Goal: Task Accomplishment & Management: Use online tool/utility

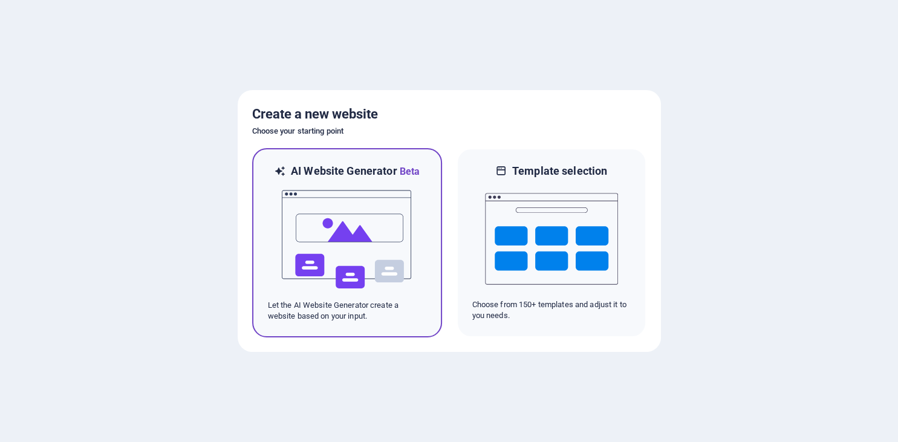
click at [340, 230] on img at bounding box center [347, 239] width 133 height 121
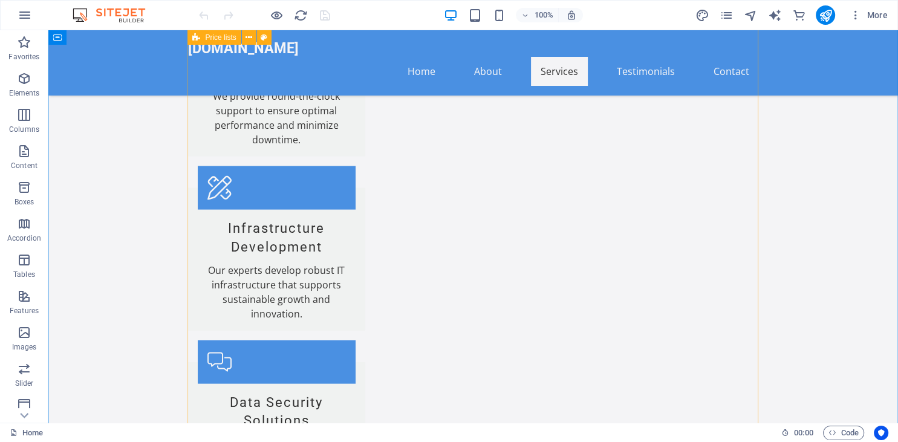
scroll to position [2417, 0]
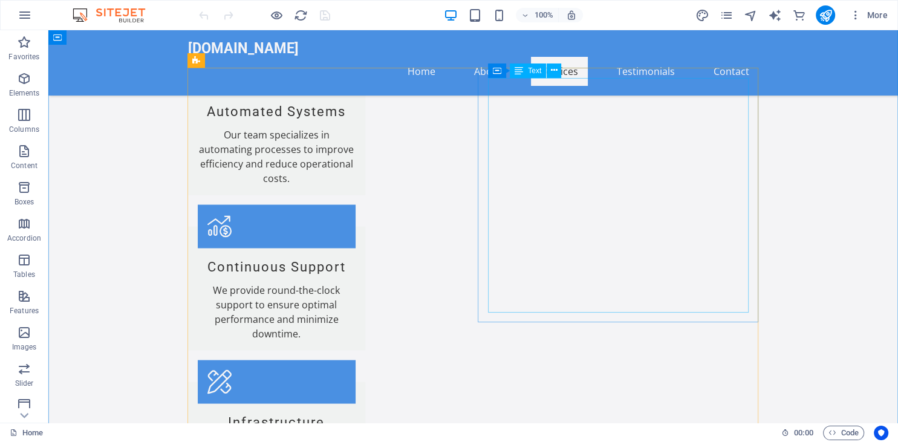
scroll to position [2219, 0]
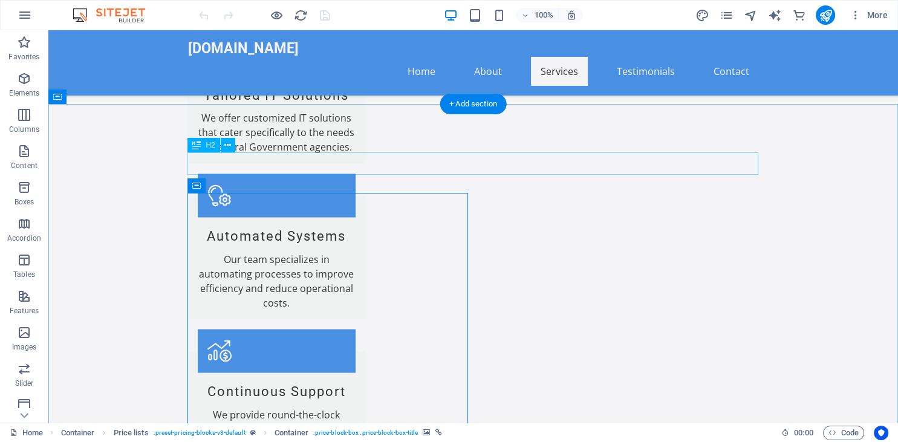
scroll to position [2096, 0]
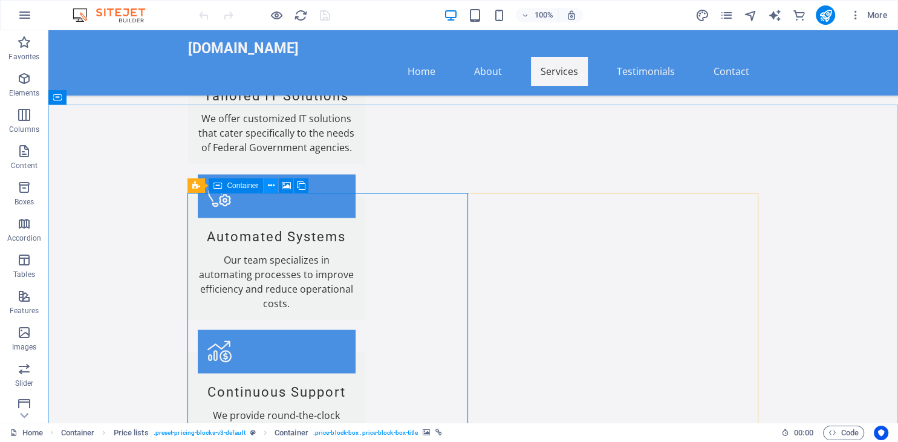
click at [271, 188] on icon at bounding box center [271, 186] width 7 height 13
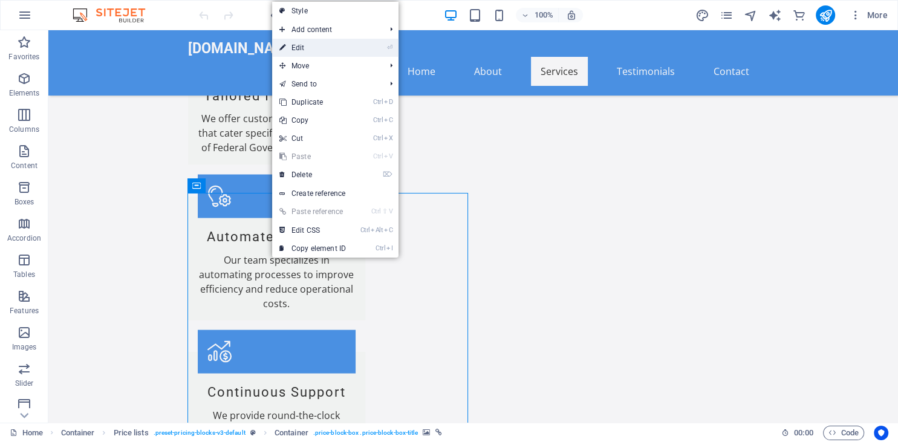
click at [301, 48] on link "⏎ Edit" at bounding box center [312, 48] width 81 height 18
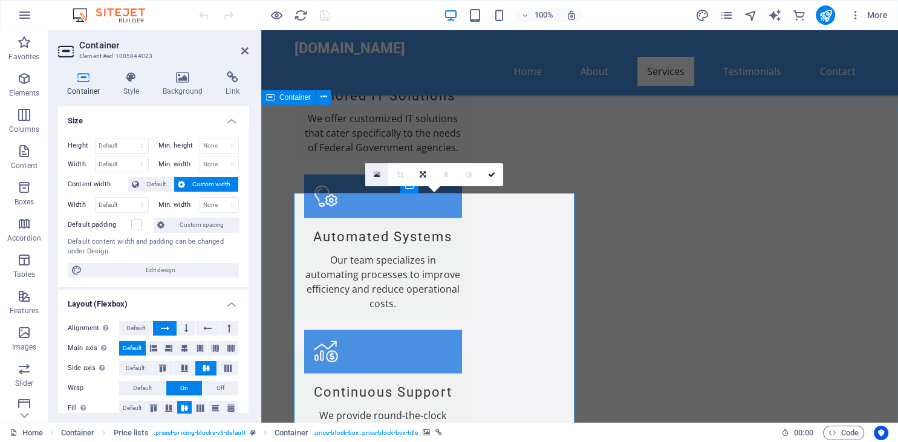
click at [377, 172] on icon at bounding box center [377, 175] width 7 height 8
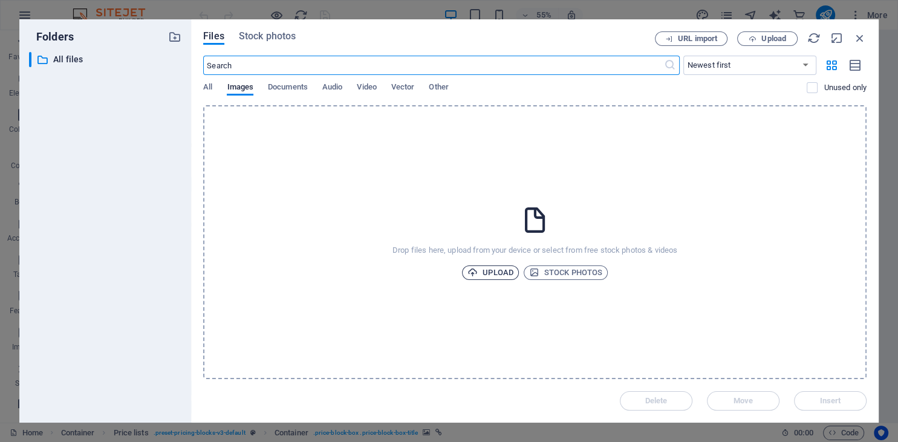
click at [498, 272] on span "Upload" at bounding box center [491, 273] width 46 height 15
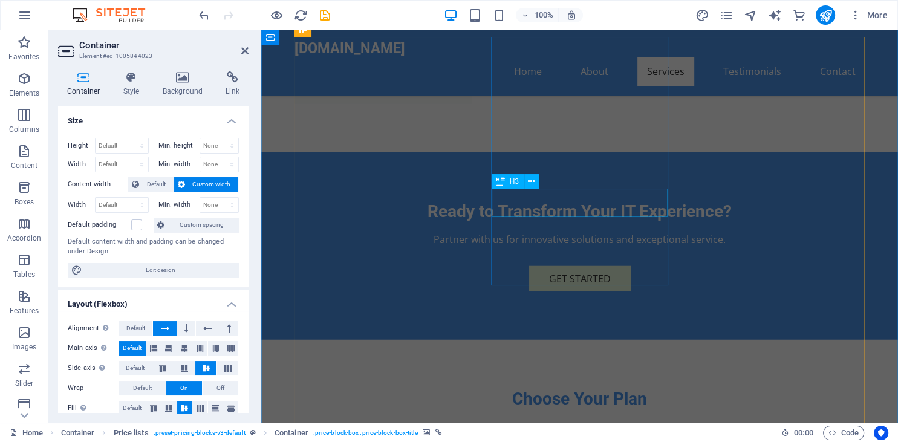
scroll to position [2998, 0]
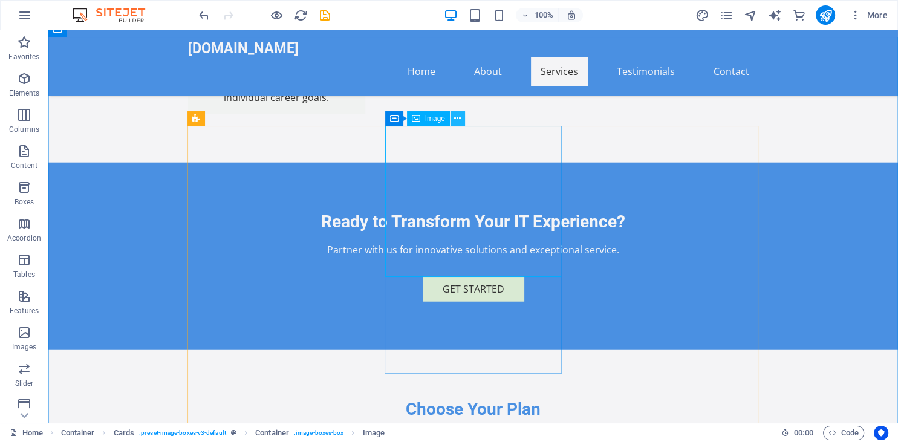
click at [460, 120] on icon at bounding box center [457, 119] width 7 height 13
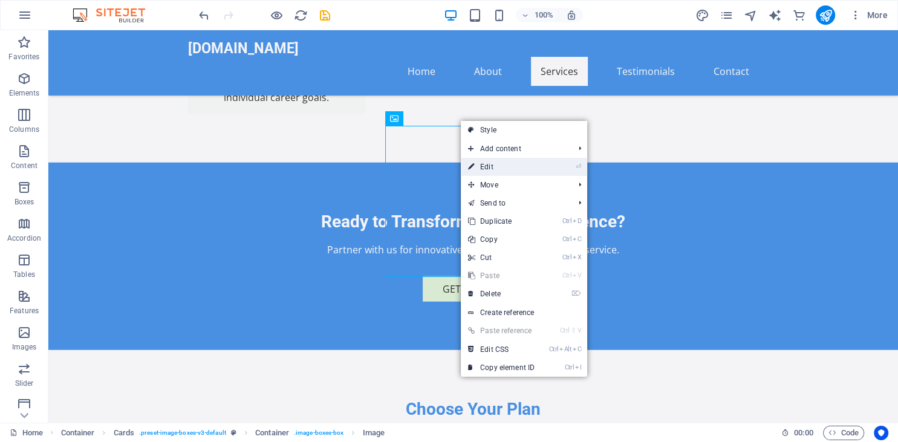
click at [495, 168] on link "⏎ Edit" at bounding box center [501, 167] width 81 height 18
select select "vw"
select select "px"
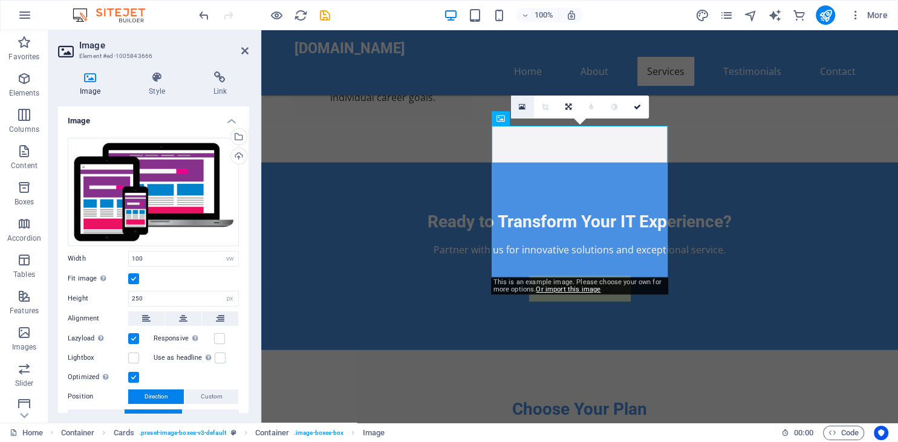
click at [521, 110] on icon at bounding box center [522, 107] width 7 height 8
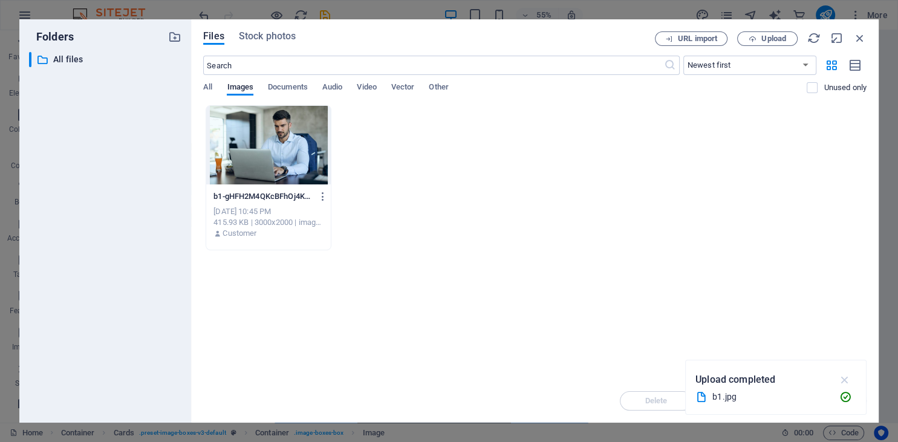
click at [847, 381] on icon "button" at bounding box center [845, 379] width 14 height 13
click at [757, 41] on span "Upload" at bounding box center [768, 39] width 50 height 8
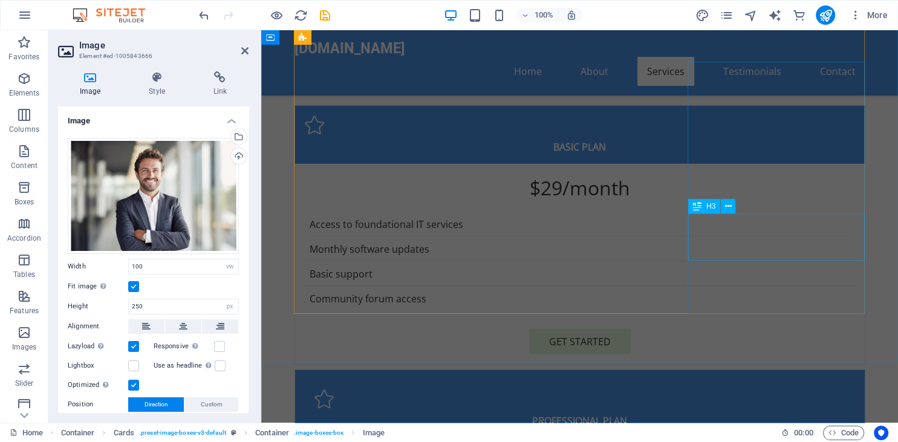
scroll to position [3334, 0]
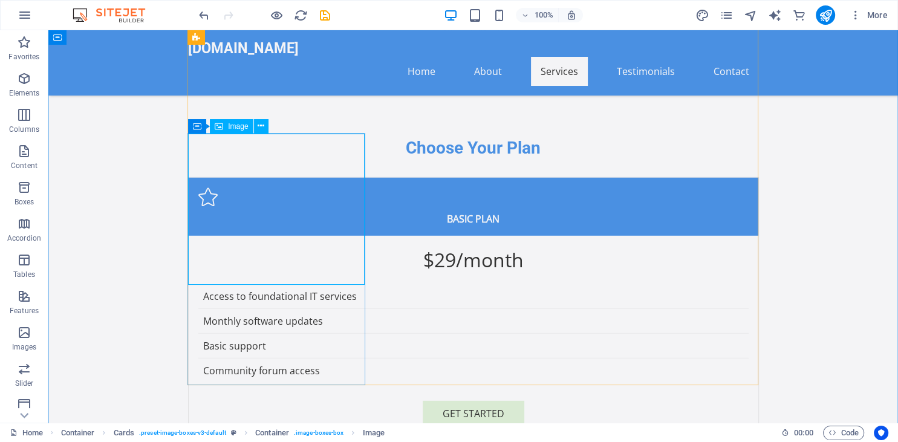
scroll to position [3258, 0]
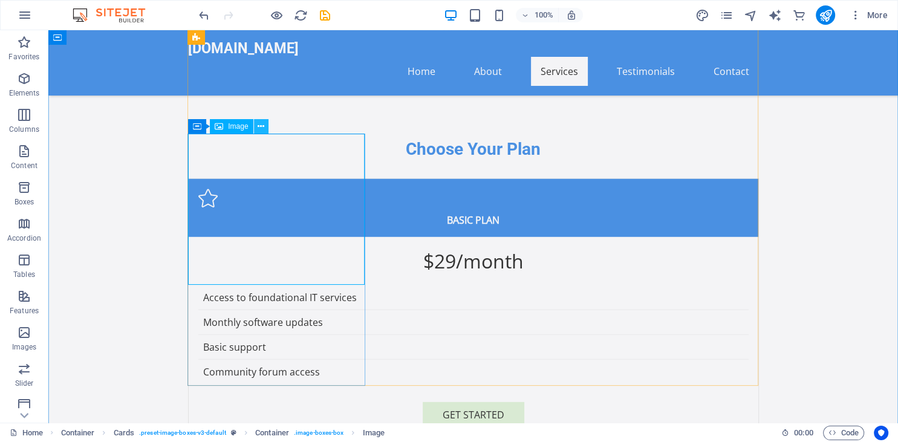
click at [258, 125] on icon at bounding box center [261, 126] width 7 height 13
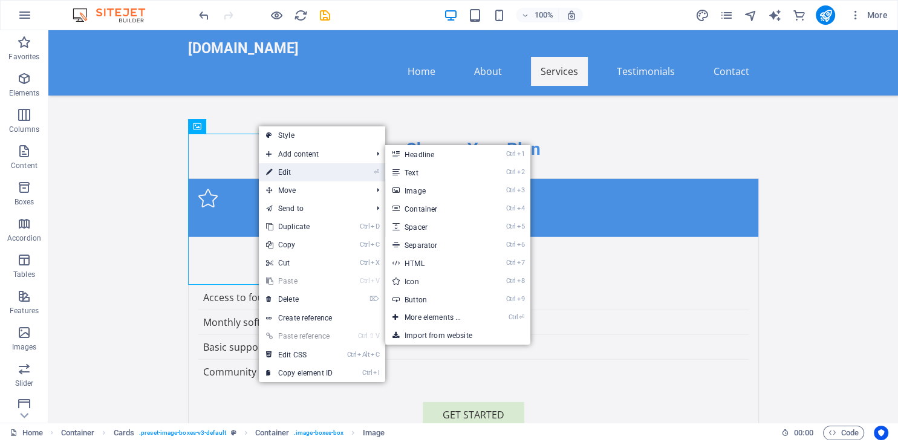
click at [288, 171] on link "⏎ Edit" at bounding box center [299, 172] width 81 height 18
select select "vw"
select select "px"
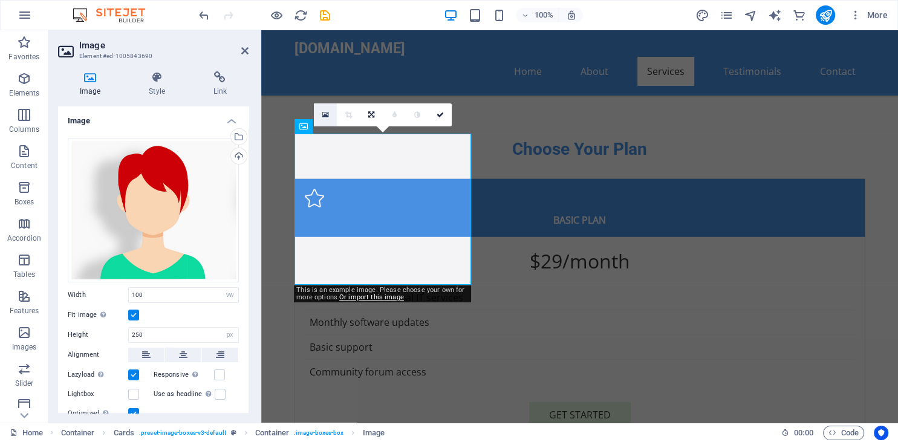
click at [325, 115] on icon at bounding box center [325, 115] width 7 height 8
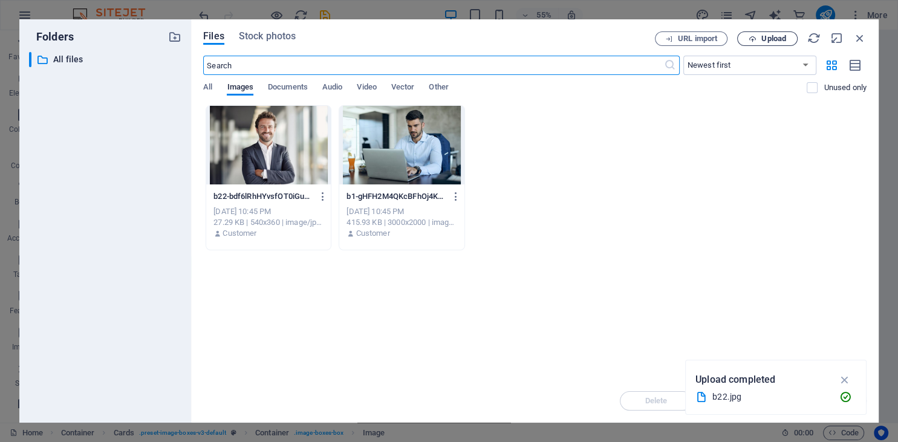
click at [753, 42] on icon "button" at bounding box center [753, 39] width 8 height 8
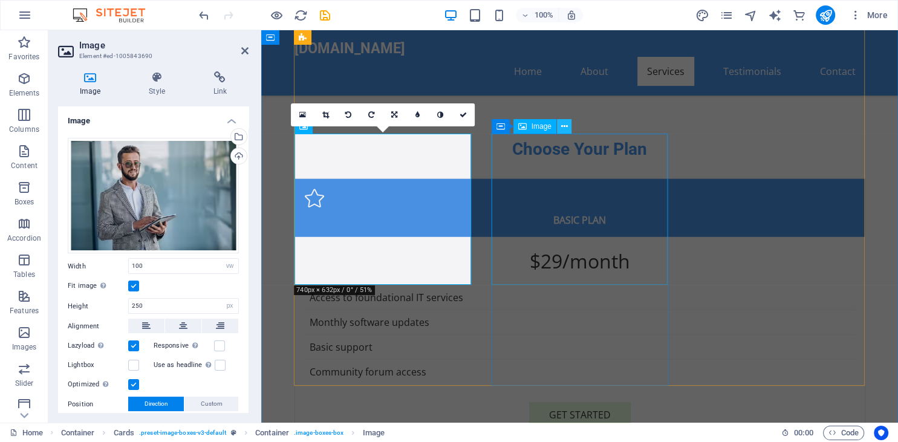
click at [563, 128] on icon at bounding box center [564, 126] width 7 height 13
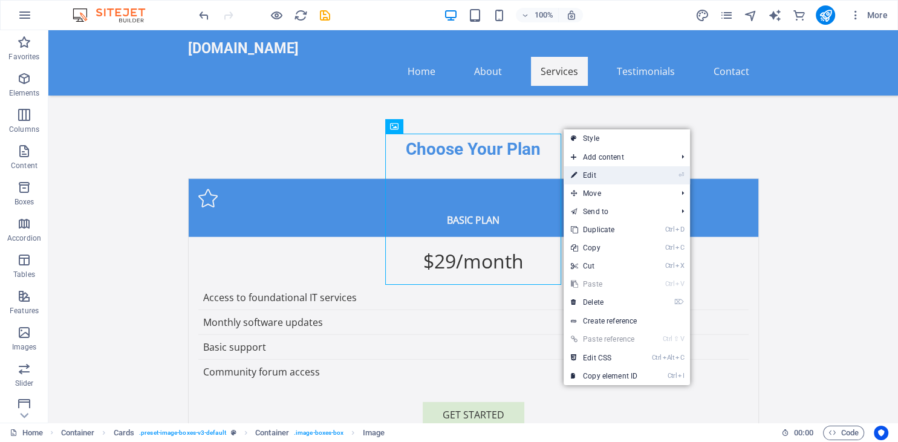
click at [598, 172] on link "⏎ Edit" at bounding box center [604, 175] width 81 height 18
select select "vw"
select select "px"
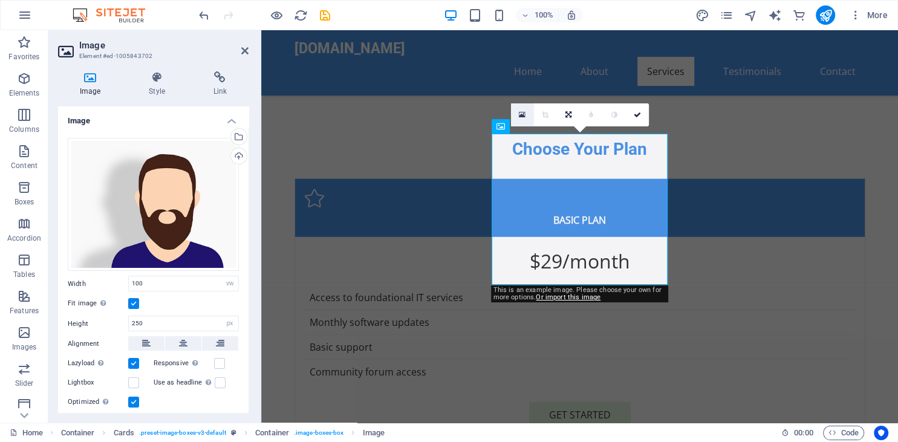
click at [523, 115] on icon at bounding box center [522, 115] width 7 height 8
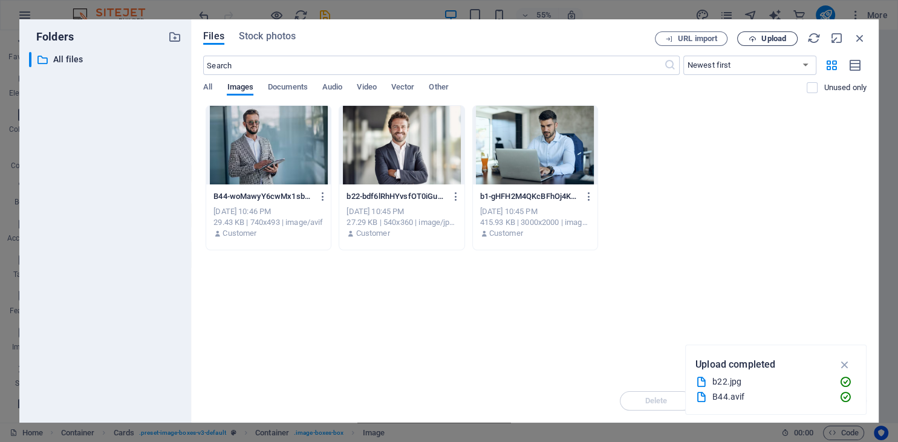
click at [769, 42] on span "Upload" at bounding box center [774, 38] width 25 height 7
click at [763, 40] on span "Upload" at bounding box center [774, 38] width 25 height 7
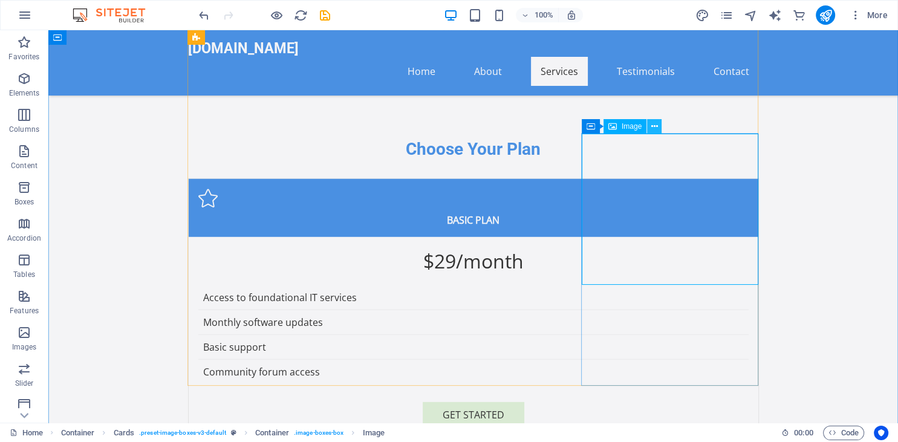
click at [653, 128] on icon at bounding box center [654, 126] width 7 height 13
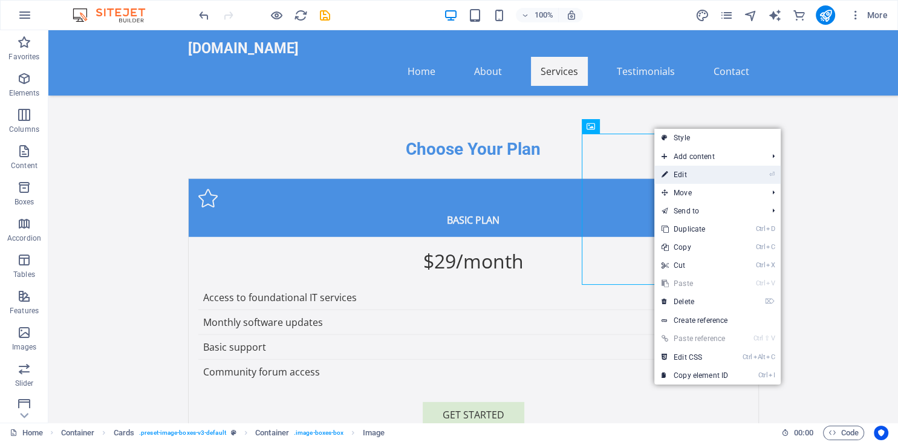
click at [684, 175] on link "⏎ Edit" at bounding box center [695, 175] width 81 height 18
select select "vw"
select select "px"
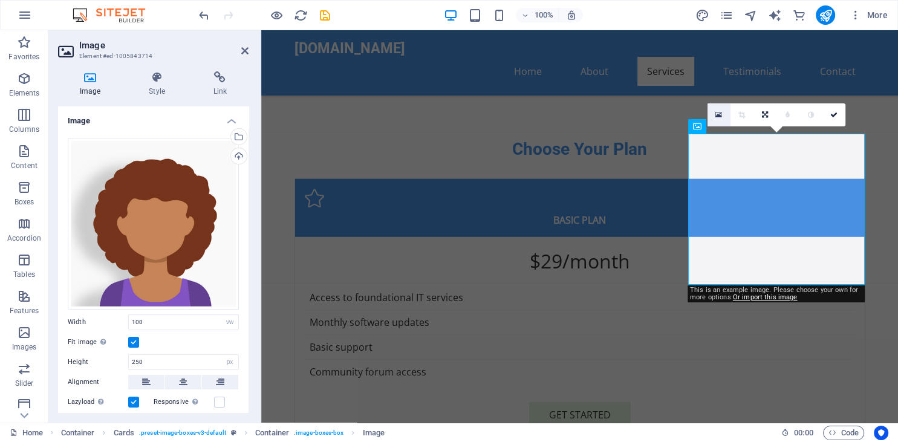
click at [719, 117] on icon at bounding box center [719, 115] width 7 height 8
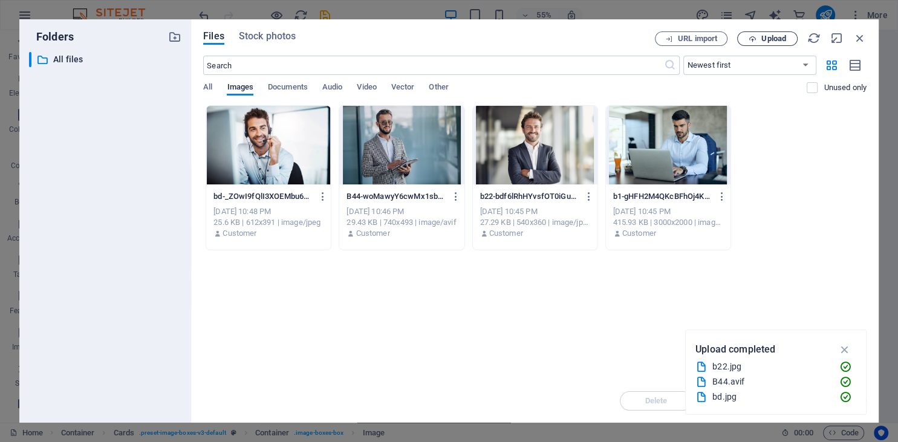
click at [763, 38] on span "Upload" at bounding box center [774, 38] width 25 height 7
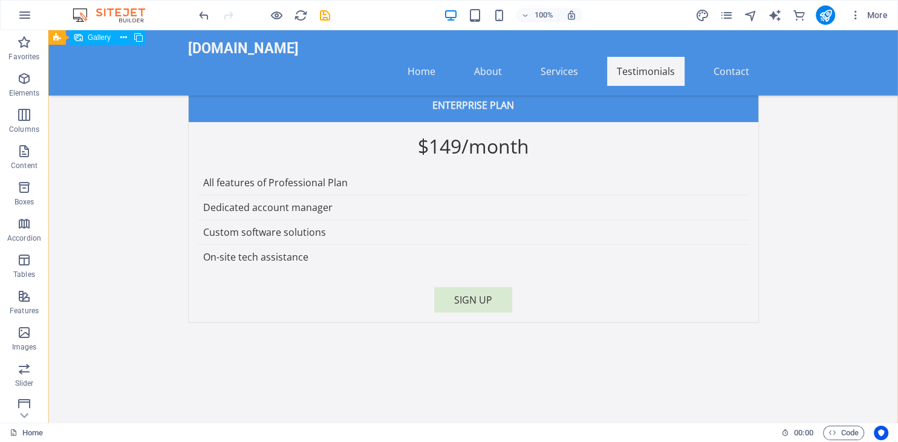
scroll to position [3942, 0]
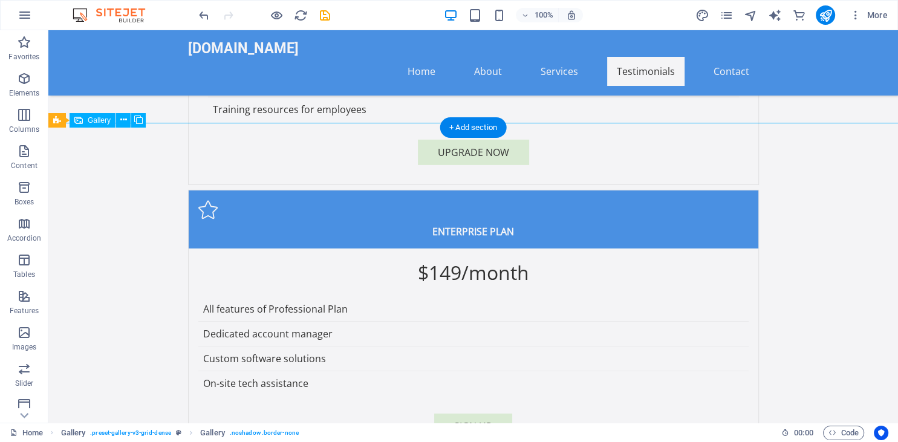
scroll to position [3813, 0]
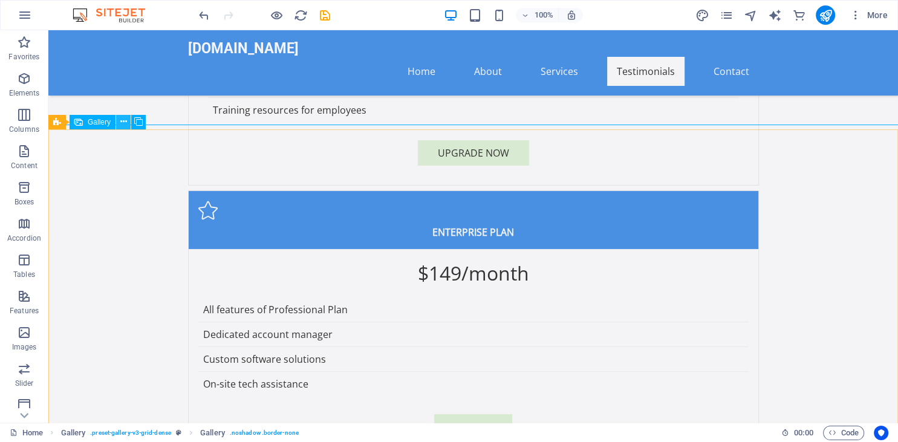
click at [122, 122] on icon at bounding box center [123, 122] width 7 height 13
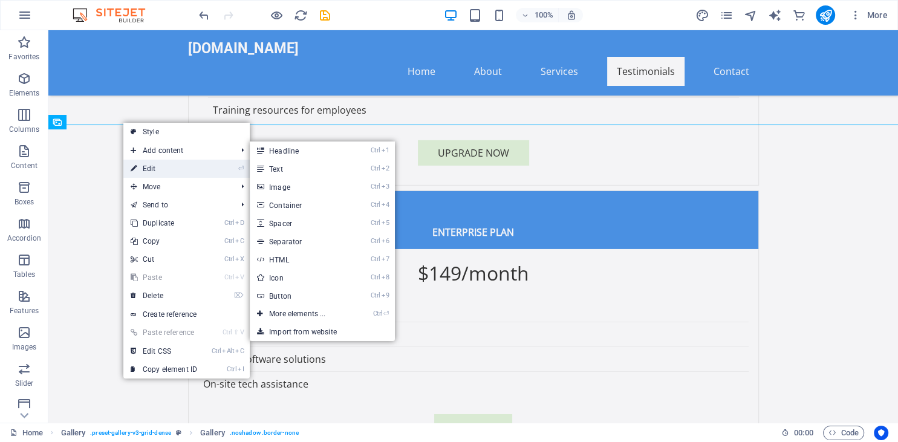
click at [152, 168] on link "⏎ Edit" at bounding box center [163, 169] width 81 height 18
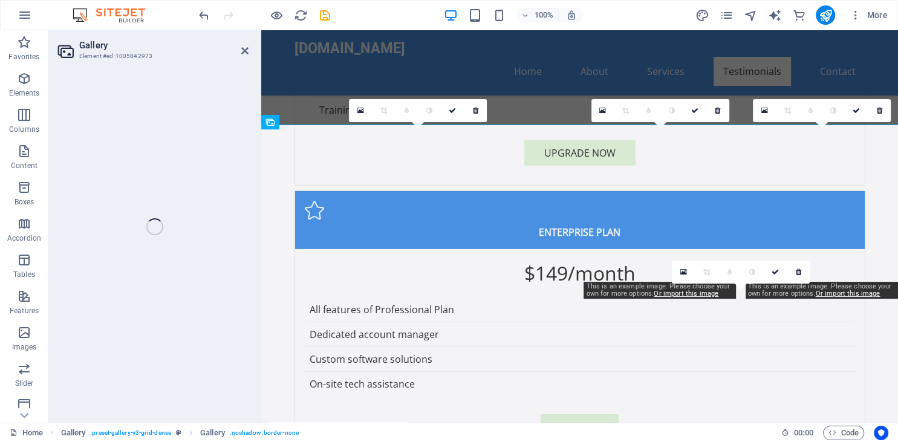
select select "px"
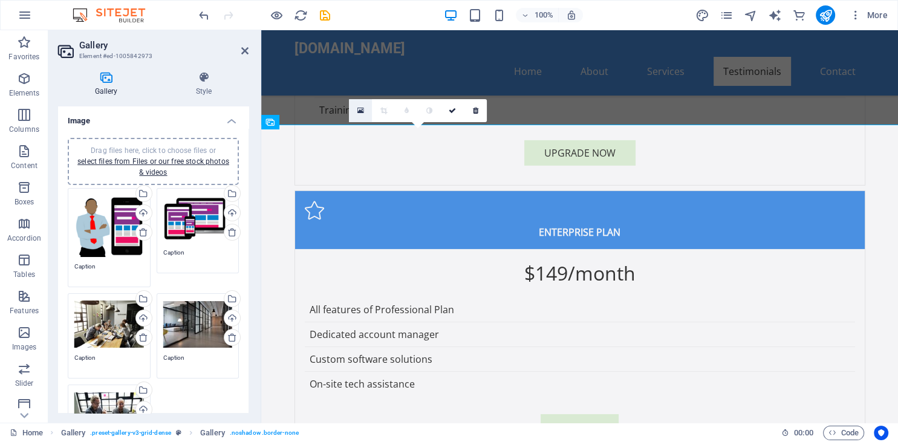
scroll to position [3814, 0]
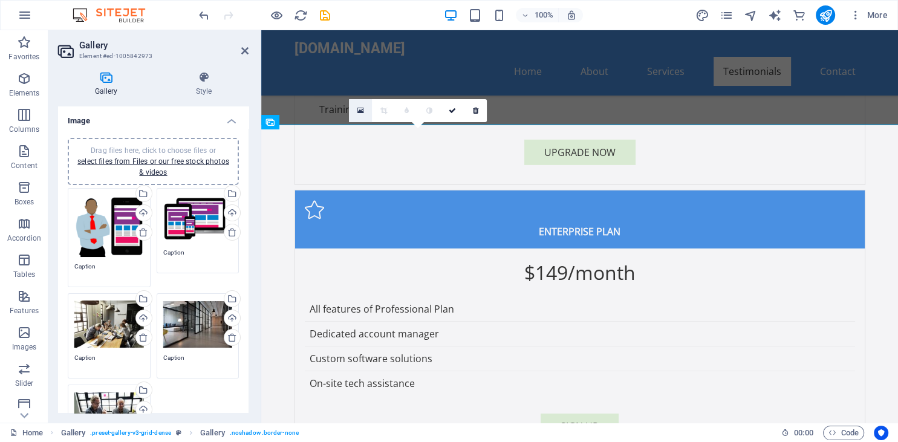
click at [362, 112] on icon at bounding box center [360, 110] width 7 height 8
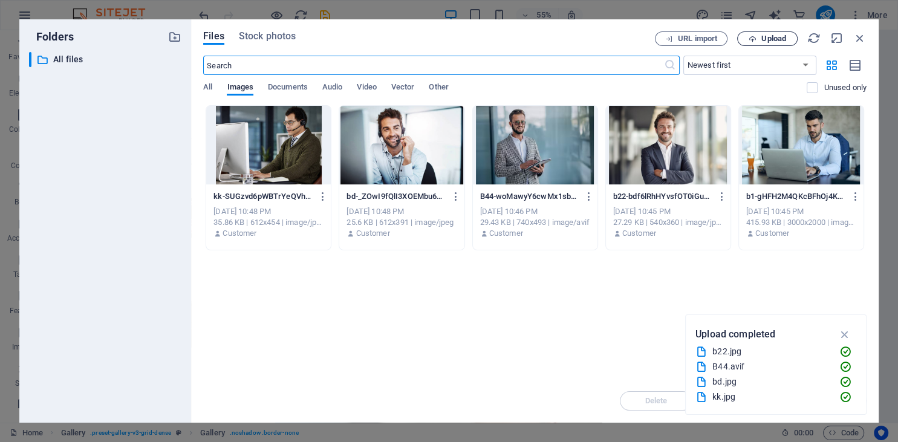
click at [762, 40] on span "Upload" at bounding box center [774, 38] width 25 height 7
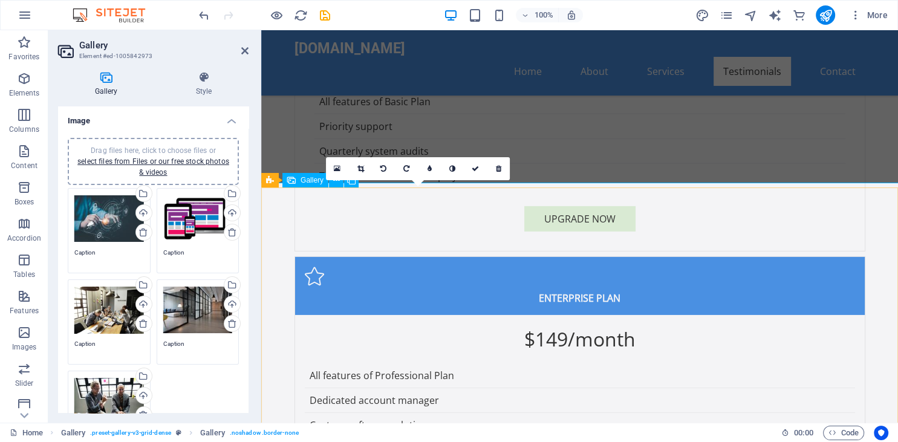
scroll to position [3746, 0]
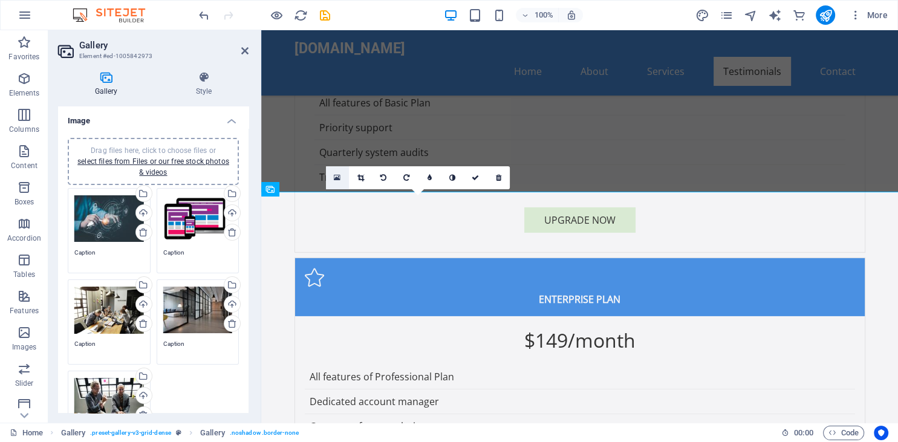
click at [336, 178] on icon at bounding box center [337, 178] width 7 height 8
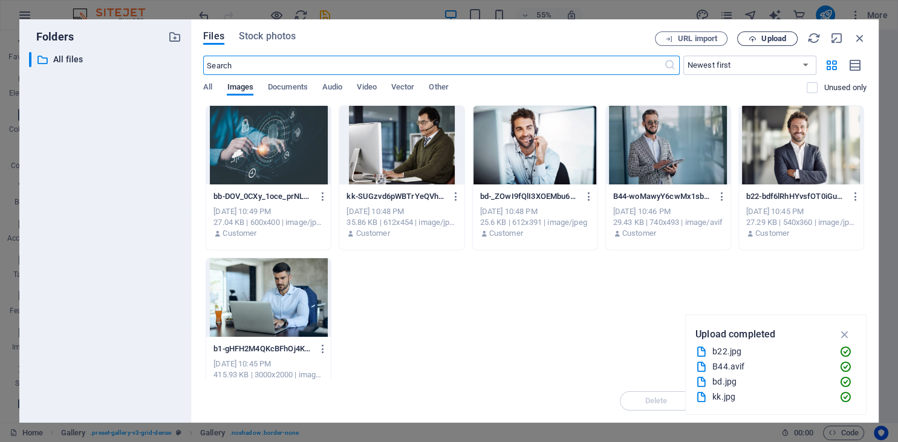
click at [768, 41] on span "Upload" at bounding box center [774, 38] width 25 height 7
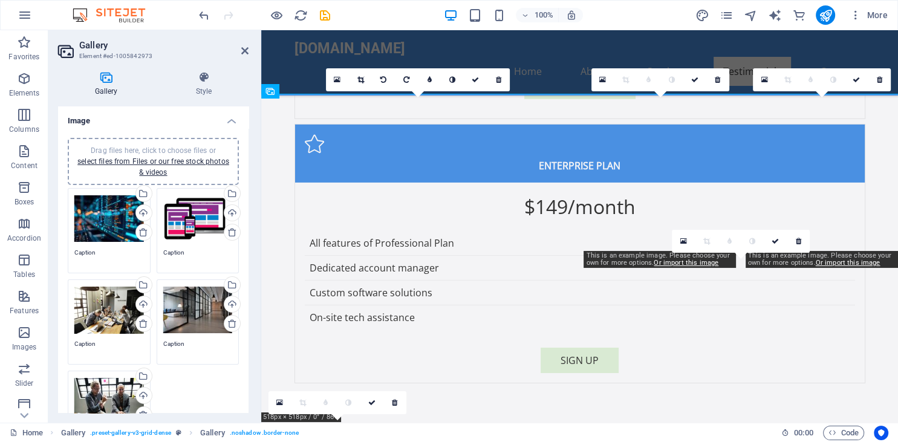
scroll to position [3882, 0]
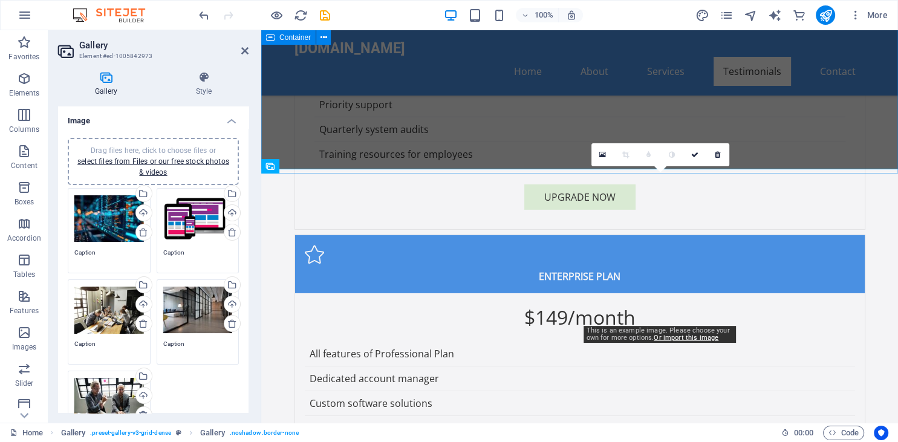
scroll to position [3767, 0]
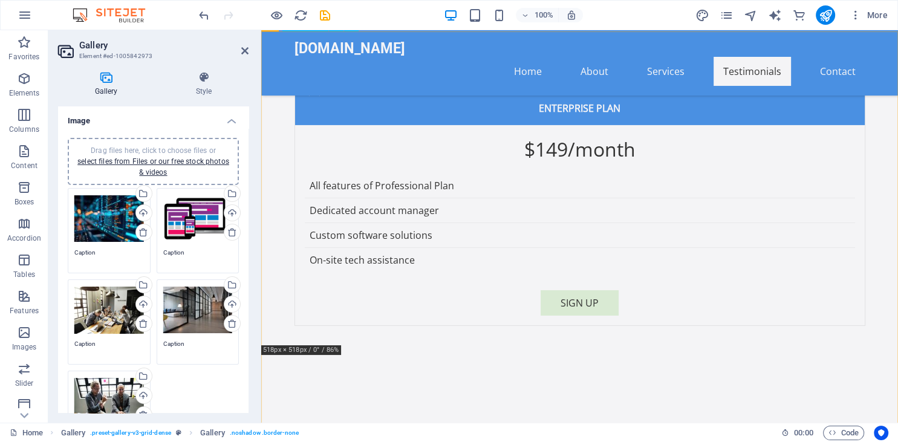
scroll to position [3941, 0]
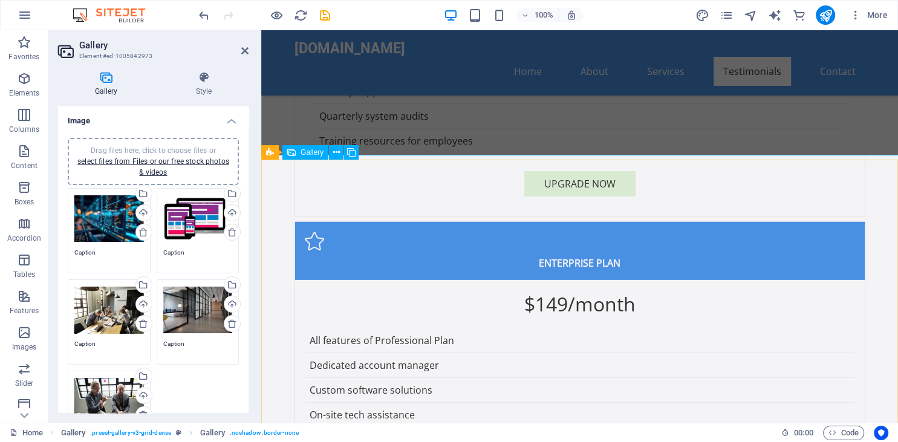
scroll to position [3782, 0]
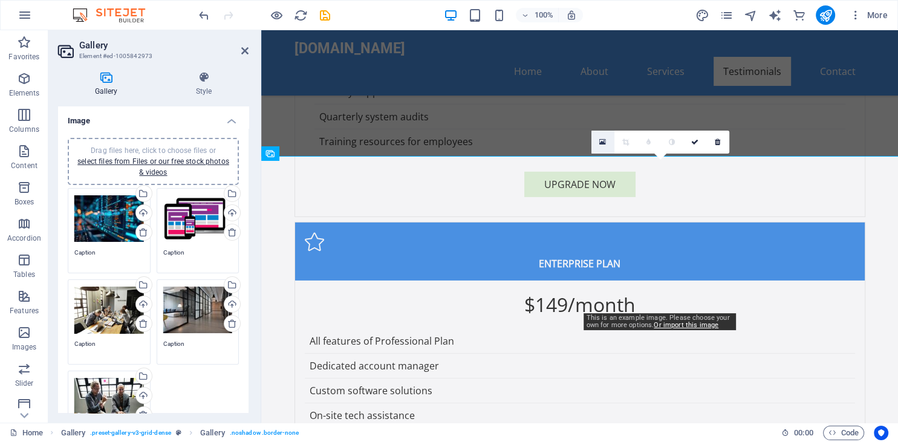
click at [604, 142] on icon at bounding box center [602, 142] width 7 height 8
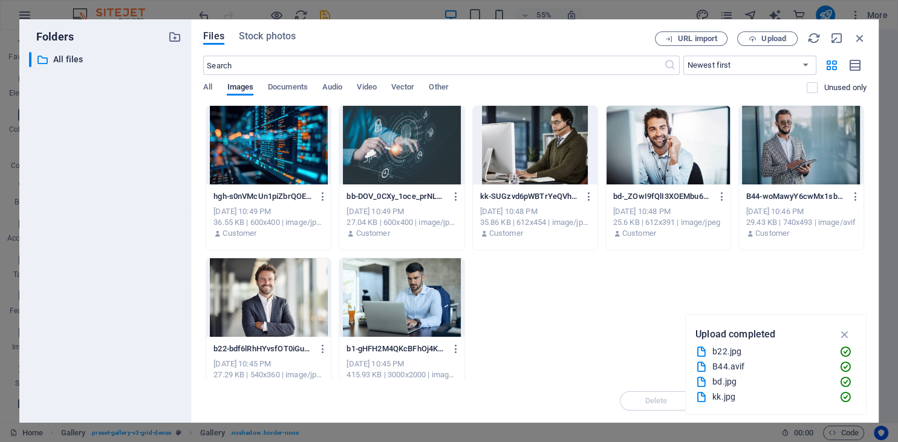
click at [420, 151] on div at bounding box center [401, 145] width 125 height 79
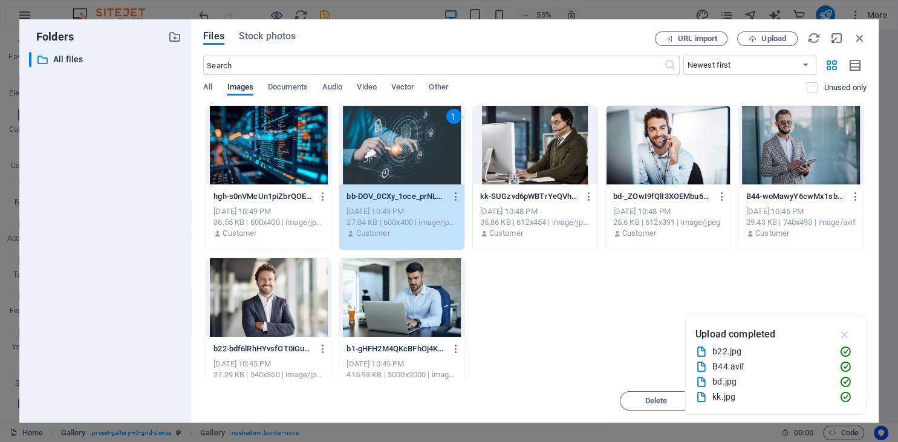
click at [844, 335] on icon "button" at bounding box center [845, 334] width 14 height 13
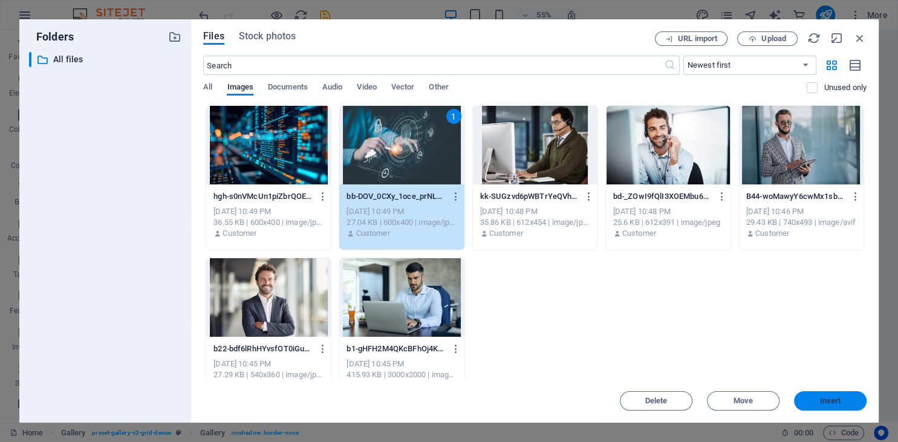
click at [817, 402] on span "Insert" at bounding box center [830, 400] width 63 height 7
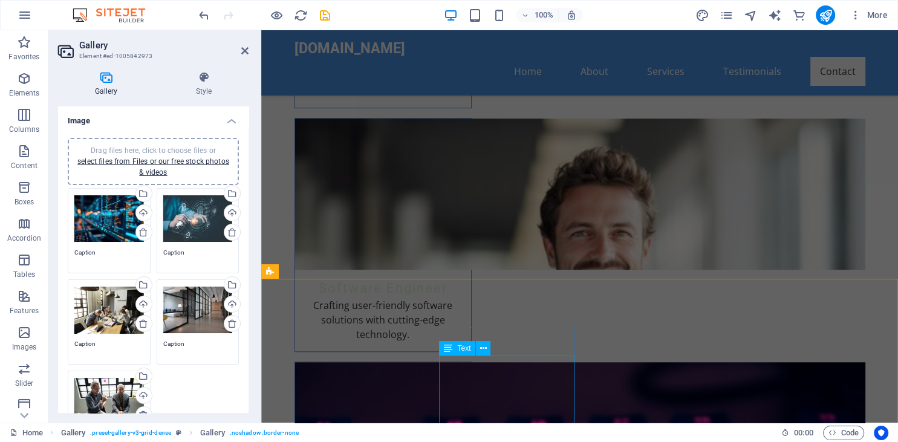
scroll to position [5508, 0]
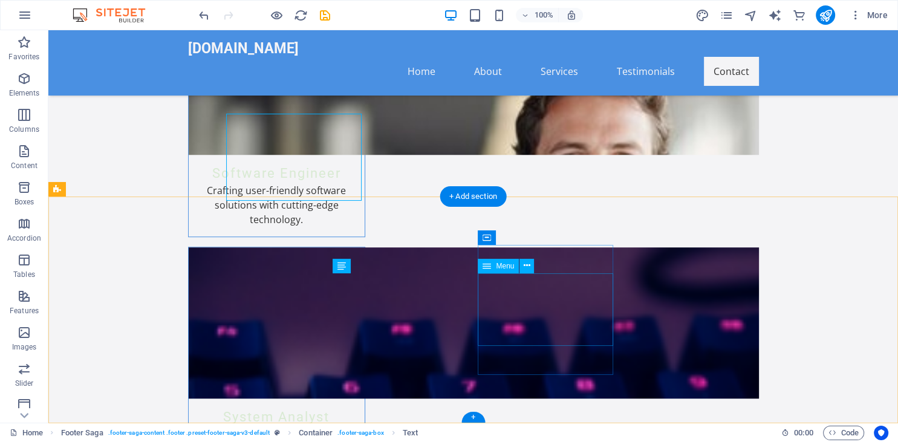
scroll to position [5668, 0]
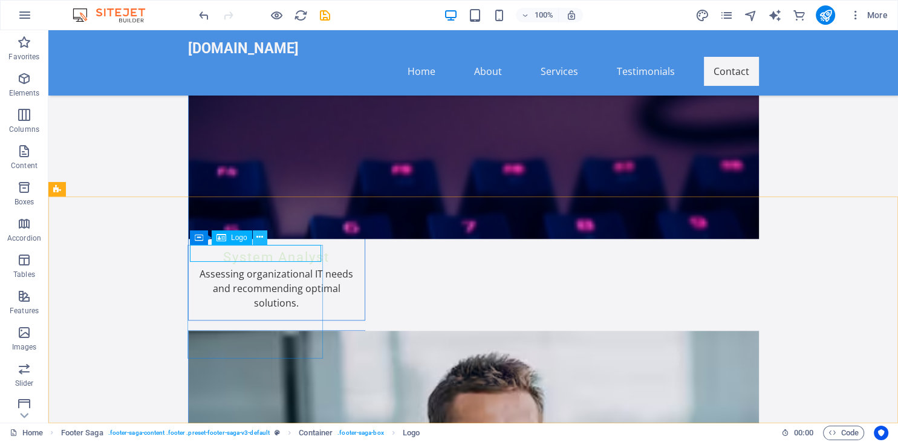
click at [258, 238] on icon at bounding box center [259, 237] width 7 height 13
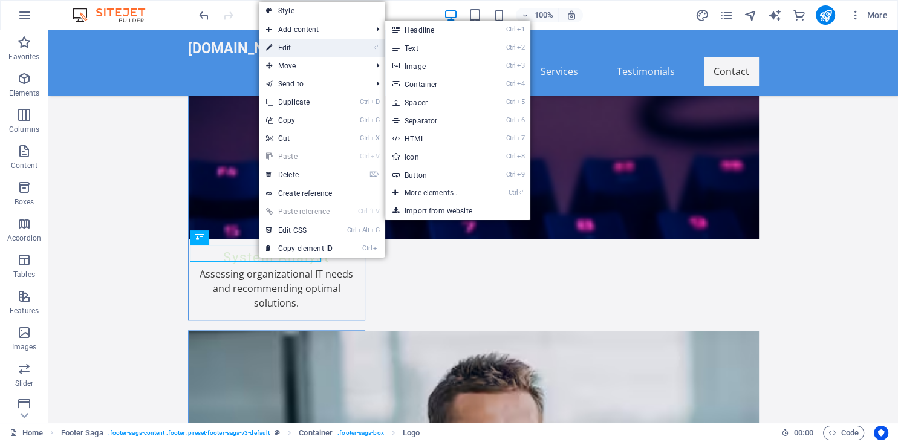
click at [292, 48] on link "⏎ Edit" at bounding box center [299, 48] width 81 height 18
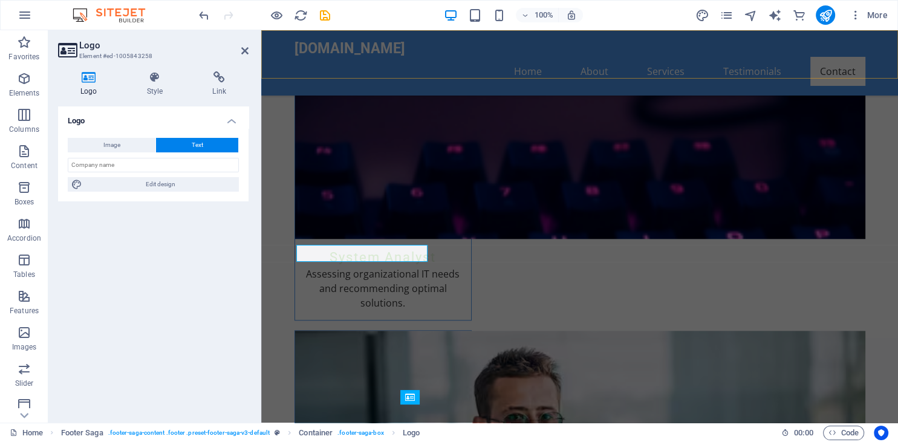
scroll to position [5508, 0]
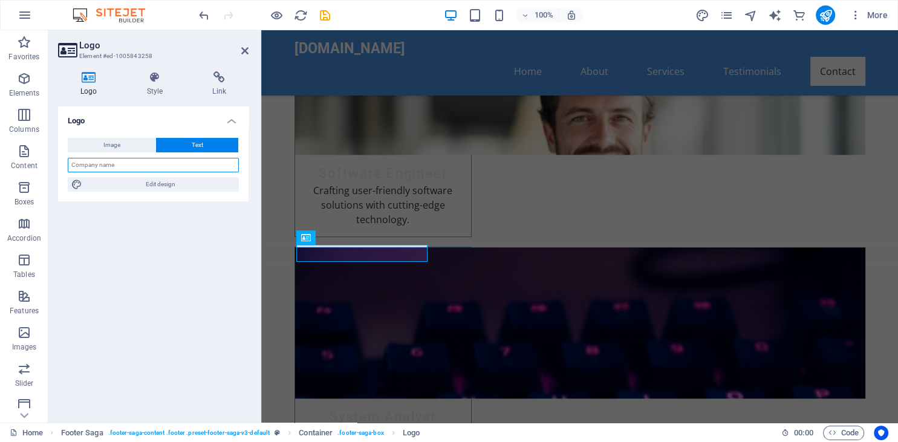
click at [137, 166] on input "text" at bounding box center [153, 165] width 171 height 15
type input "T"
type input "t"
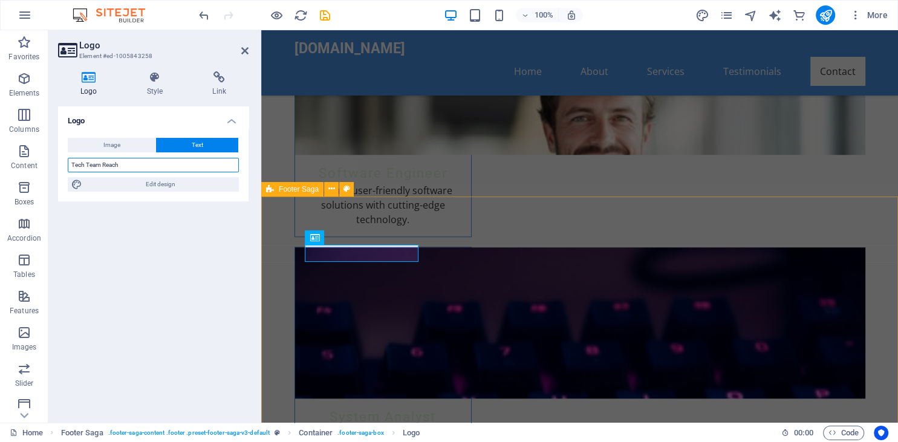
type input "Tech Team Reach"
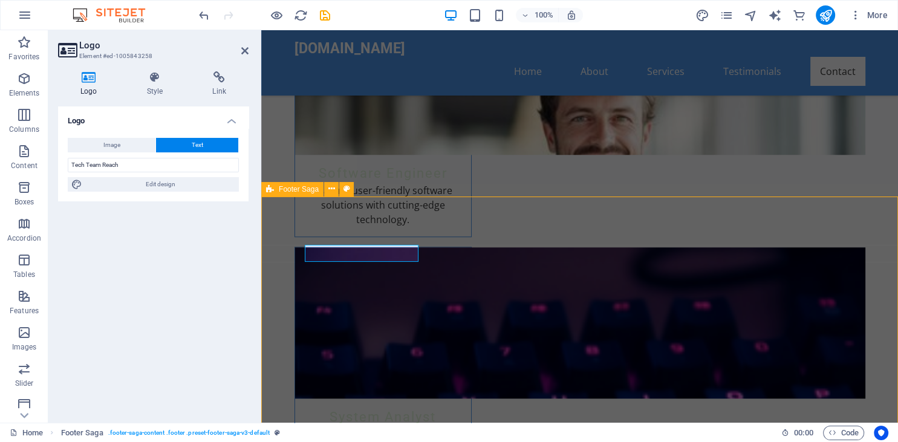
scroll to position [5668, 0]
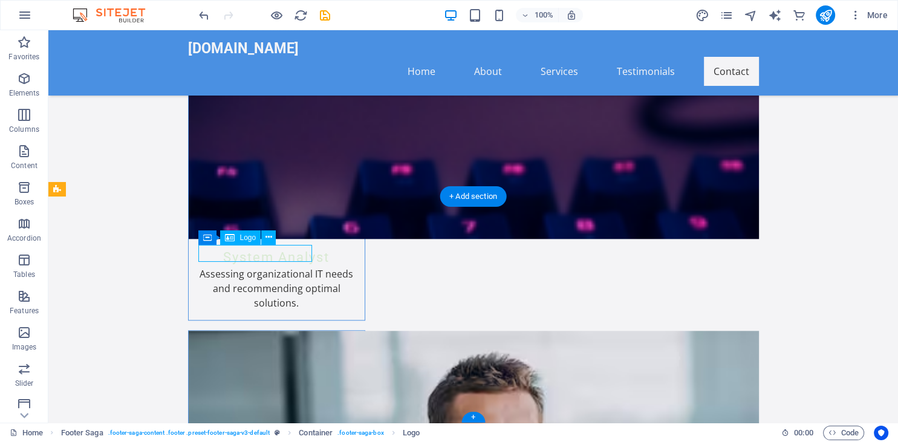
drag, startPoint x: 268, startPoint y: 258, endPoint x: 219, endPoint y: 260, distance: 49.0
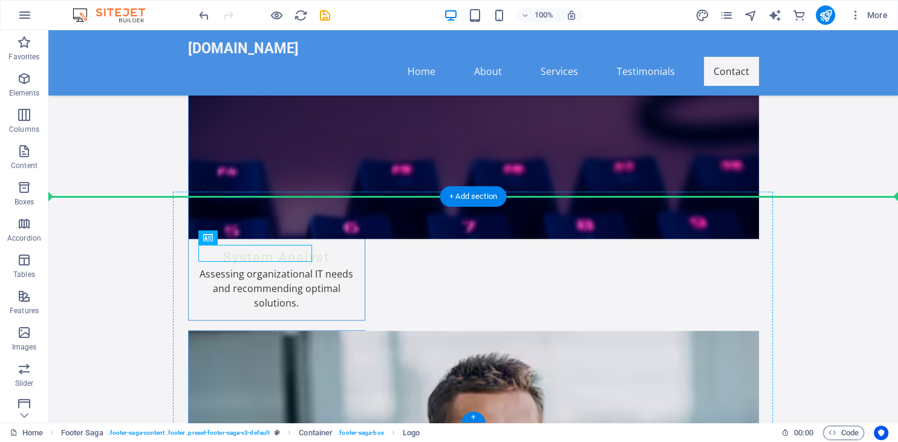
drag, startPoint x: 226, startPoint y: 253, endPoint x: 197, endPoint y: 255, distance: 29.1
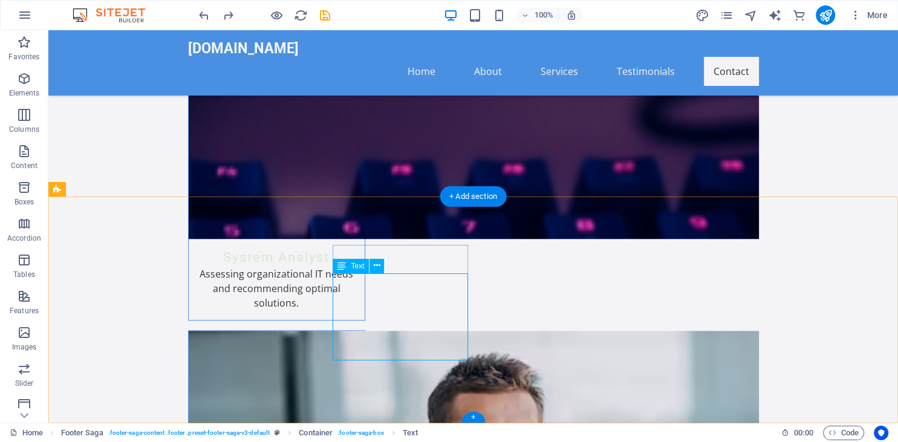
click at [373, 270] on button at bounding box center [377, 266] width 15 height 15
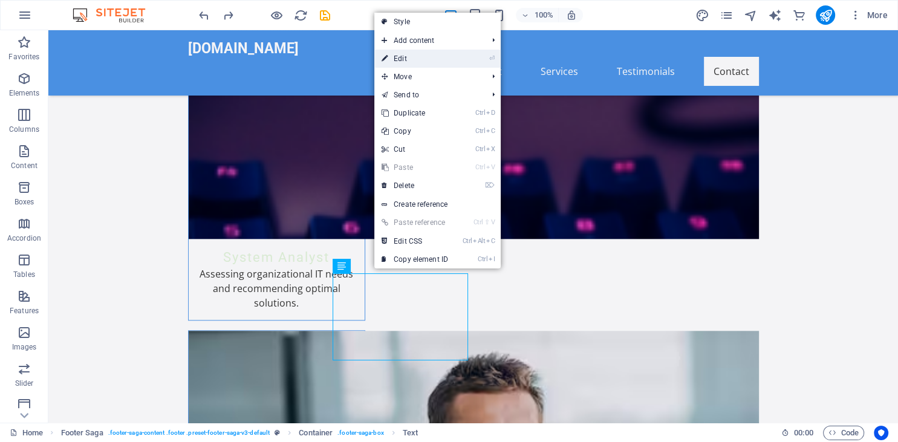
click at [411, 57] on link "⏎ Edit" at bounding box center [414, 59] width 81 height 18
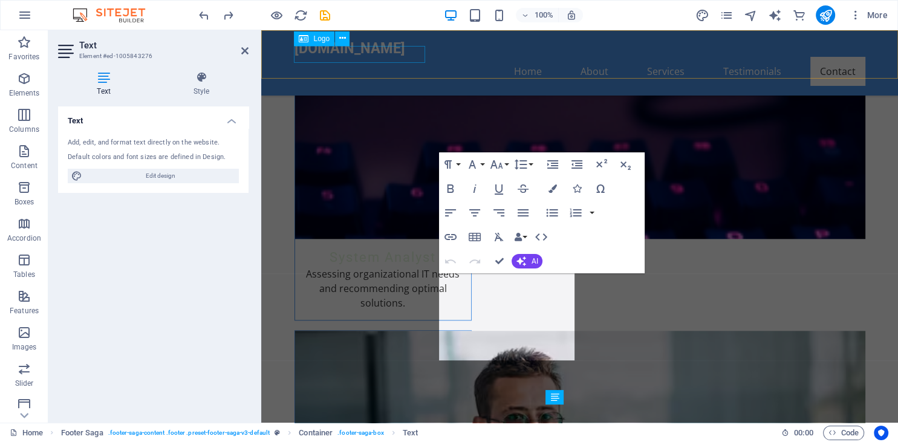
scroll to position [5508, 0]
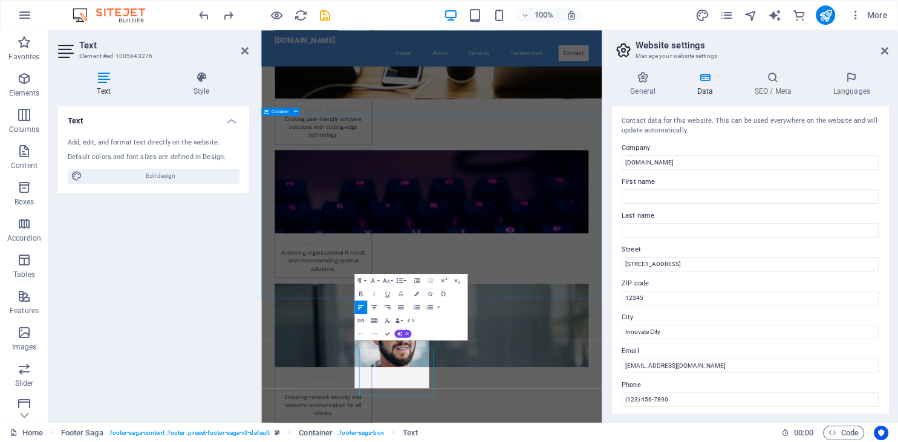
scroll to position [5174, 0]
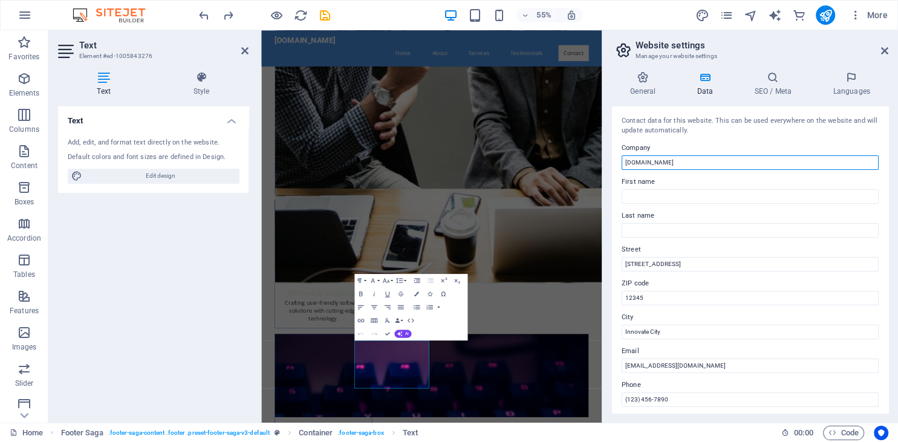
click at [693, 163] on input "[DOMAIN_NAME]" at bounding box center [750, 162] width 257 height 15
drag, startPoint x: 694, startPoint y: 165, endPoint x: 624, endPoint y: 164, distance: 70.2
click at [624, 164] on input "[DOMAIN_NAME]" at bounding box center [750, 162] width 257 height 15
type input "Tech Team Reach"
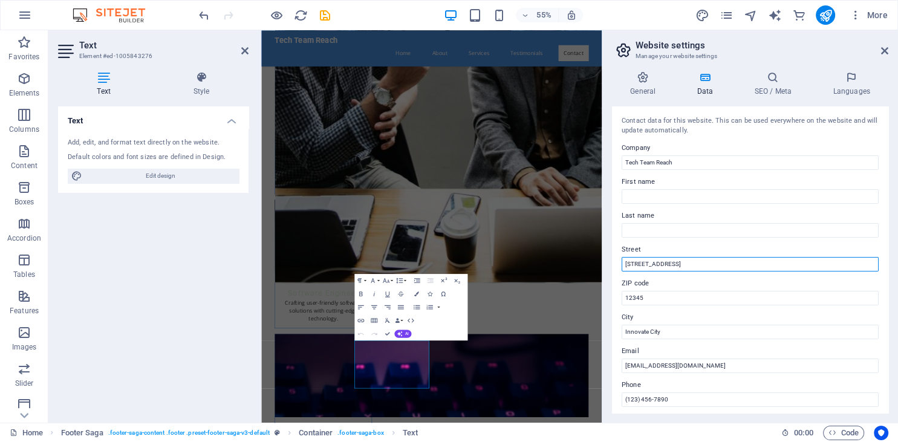
drag, startPoint x: 669, startPoint y: 265, endPoint x: 587, endPoint y: 265, distance: 82.3
click at [622, 265] on input "[STREET_ADDRESS]" at bounding box center [750, 264] width 257 height 15
click at [857, 190] on input "First name" at bounding box center [750, 196] width 257 height 15
click at [641, 261] on input "Street" at bounding box center [750, 264] width 257 height 15
paste input "[STREET_ADDRESS][PERSON_NAME][PERSON_NAME]"
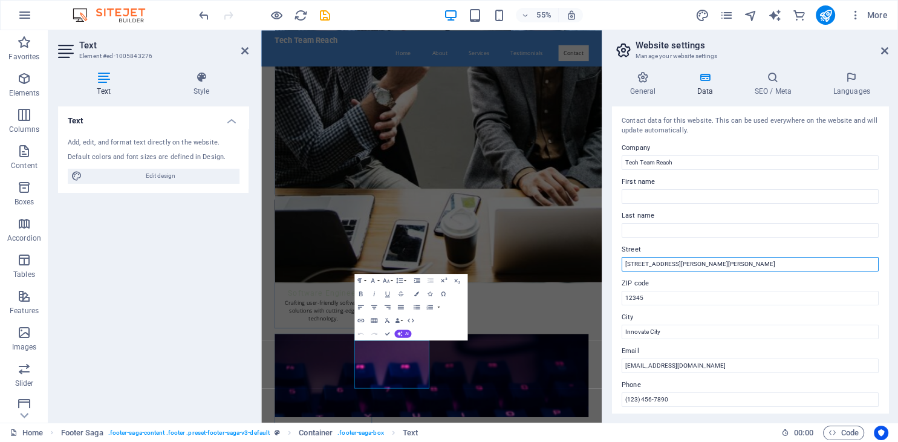
click at [748, 265] on input "[STREET_ADDRESS][PERSON_NAME][PERSON_NAME]" at bounding box center [750, 264] width 257 height 15
type input "[STREET_ADDRESS][PERSON_NAME][PERSON_NAME]"
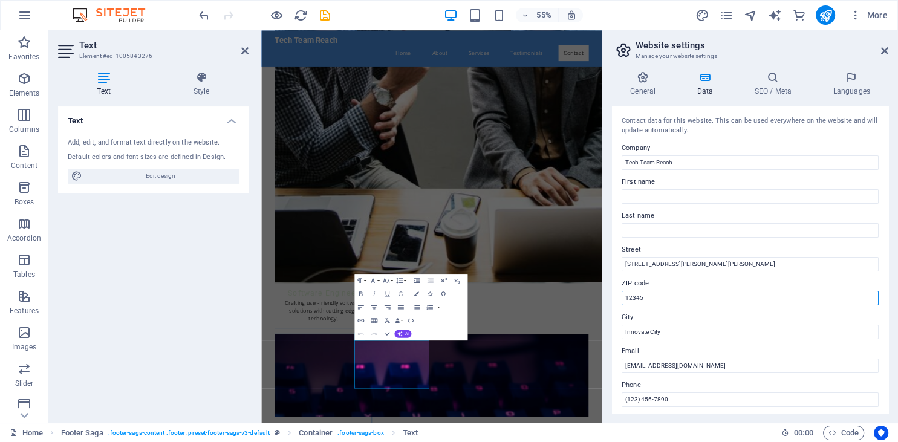
click at [635, 301] on input "12345" at bounding box center [750, 298] width 257 height 15
paste input "32174"
type input "32174"
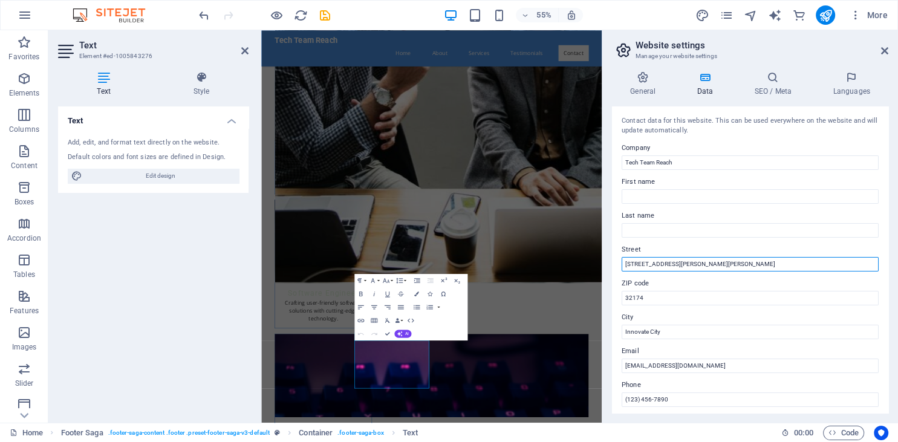
drag, startPoint x: 686, startPoint y: 263, endPoint x: 732, endPoint y: 267, distance: 46.2
click at [732, 267] on input "[STREET_ADDRESS][PERSON_NAME][PERSON_NAME]" at bounding box center [750, 264] width 257 height 15
type input "[STREET_ADDRESS][PERSON_NAME]"
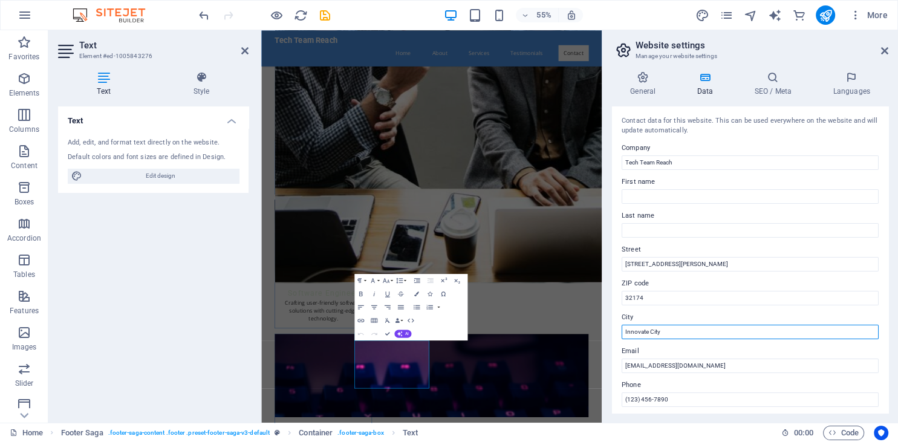
drag, startPoint x: 665, startPoint y: 335, endPoint x: 598, endPoint y: 341, distance: 66.8
click at [622, 339] on input "Innovate City" at bounding box center [750, 332] width 257 height 15
paste input "[GEOGRAPHIC_DATA]"
type input "[GEOGRAPHIC_DATA]"
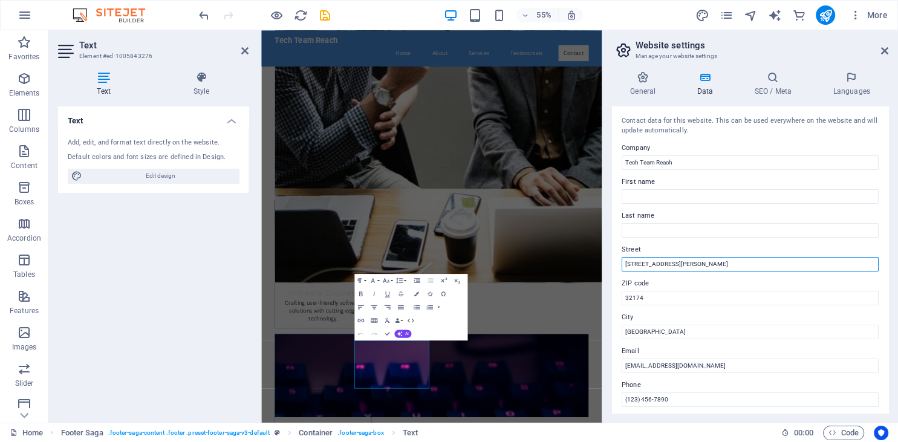
click at [690, 264] on input "[STREET_ADDRESS][PERSON_NAME]" at bounding box center [750, 264] width 257 height 15
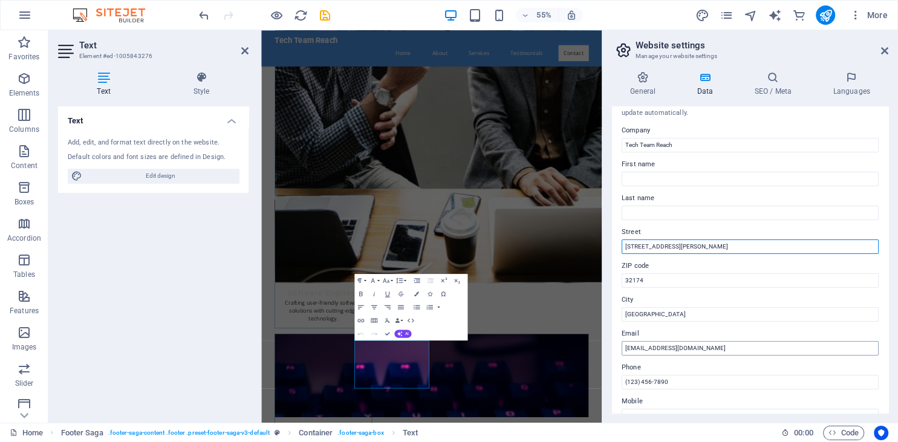
scroll to position [17, 0]
type input "[STREET_ADDRESS][PERSON_NAME]"
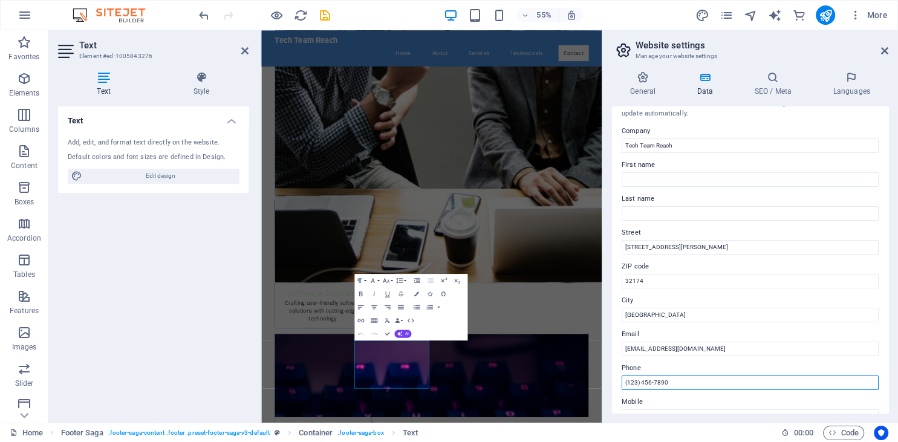
click at [670, 383] on input "(123) 456-7890" at bounding box center [750, 383] width 257 height 15
drag, startPoint x: 670, startPoint y: 384, endPoint x: 590, endPoint y: 383, distance: 80.5
click at [622, 383] on input "(123) 456-7890" at bounding box center [750, 383] width 257 height 15
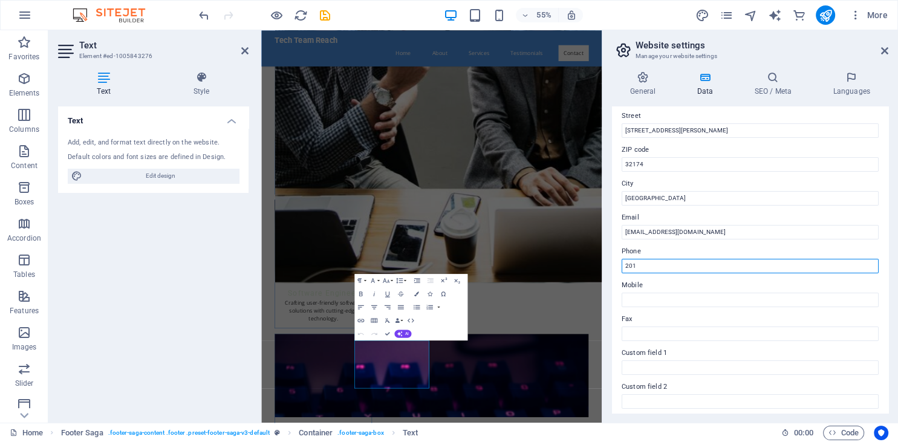
scroll to position [136, 0]
type input "201"
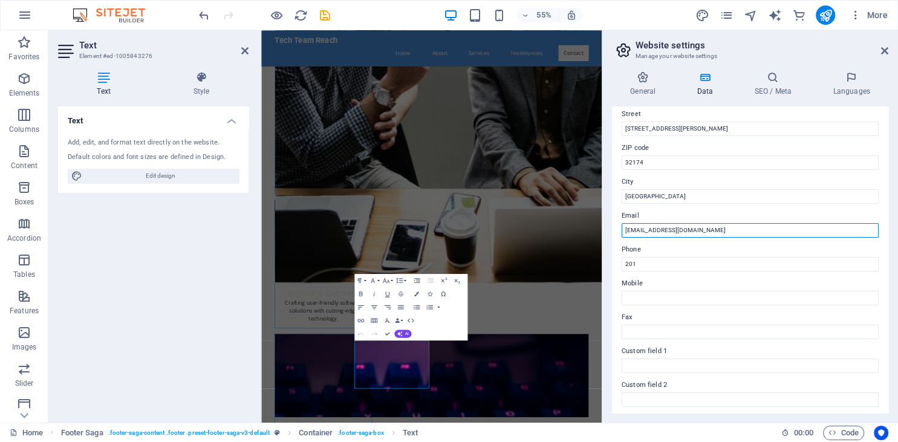
click at [645, 232] on input "[EMAIL_ADDRESS][DOMAIN_NAME]" at bounding box center [750, 230] width 257 height 15
drag, startPoint x: 645, startPoint y: 232, endPoint x: 604, endPoint y: 232, distance: 41.1
click at [622, 232] on input "[EMAIL_ADDRESS][DOMAIN_NAME]" at bounding box center [750, 230] width 257 height 15
type input "[EMAIL_ADDRESS][DOMAIN_NAME]"
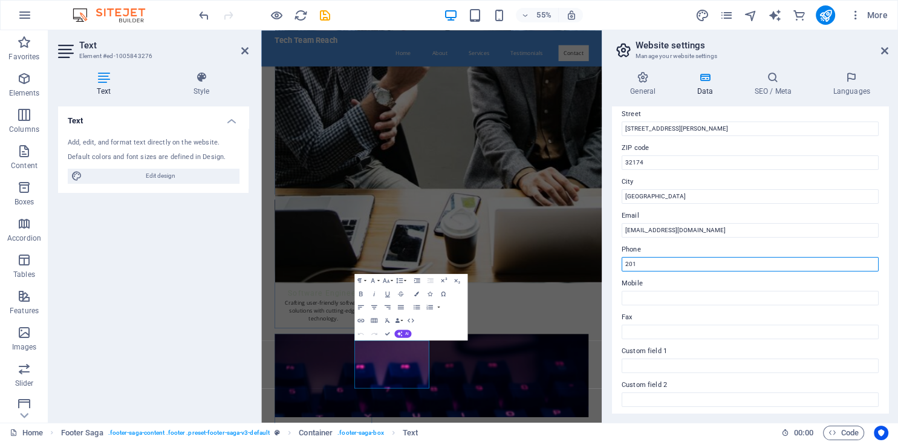
click at [650, 264] on input "201" at bounding box center [750, 264] width 257 height 15
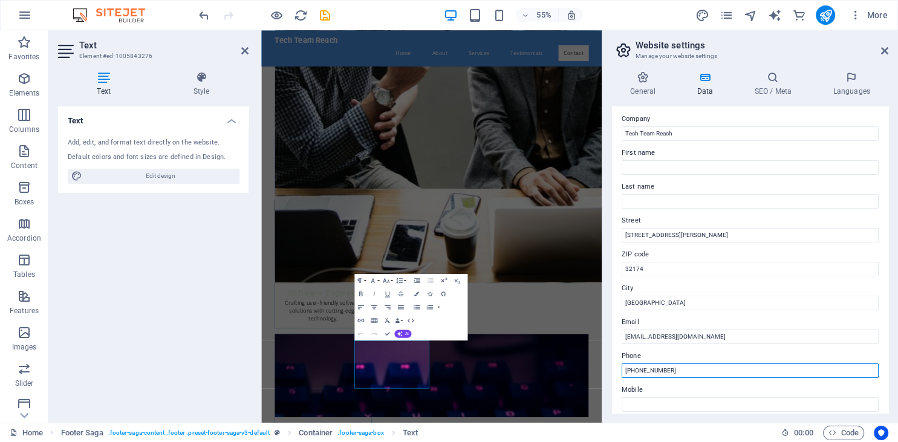
scroll to position [0, 0]
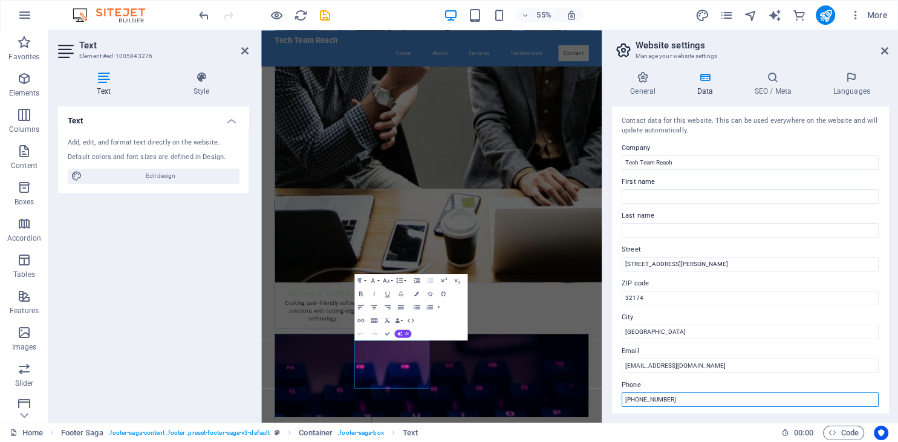
type input "[PHONE_NUMBER]"
click at [183, 301] on div "Text Add, edit, and format text directly on the website. Default colors and fon…" at bounding box center [153, 259] width 191 height 307
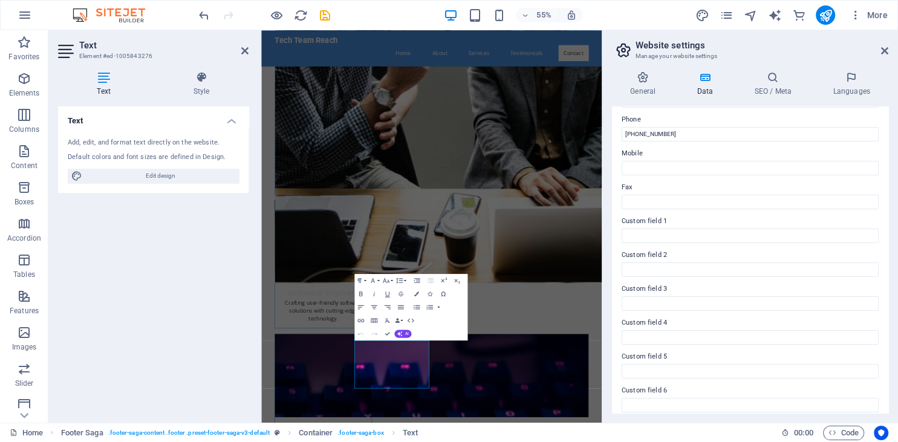
scroll to position [274, 0]
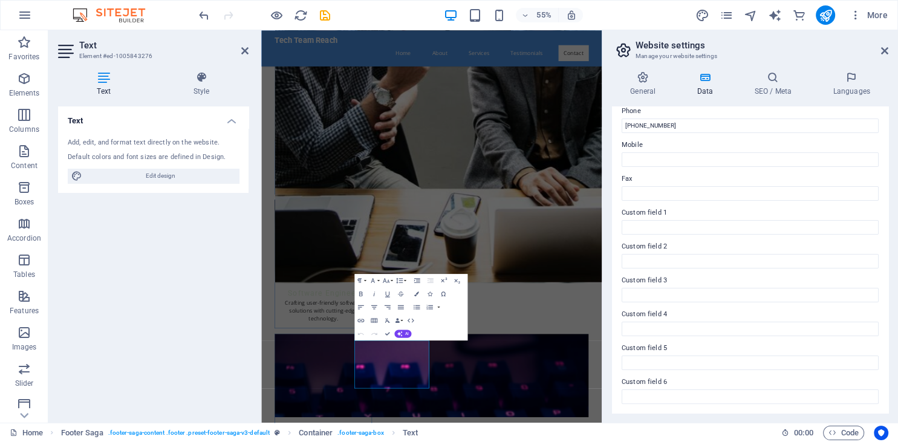
click at [223, 336] on div "Text Add, edit, and format text directly on the website. Default colors and fon…" at bounding box center [153, 259] width 191 height 307
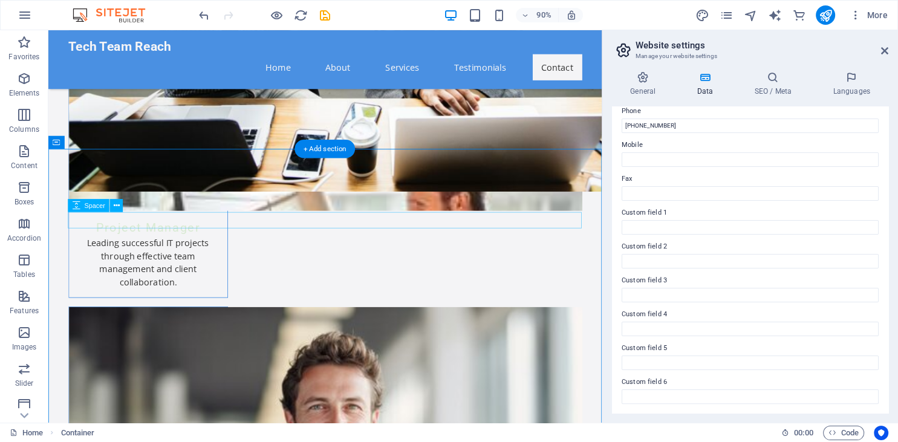
scroll to position [5448, 0]
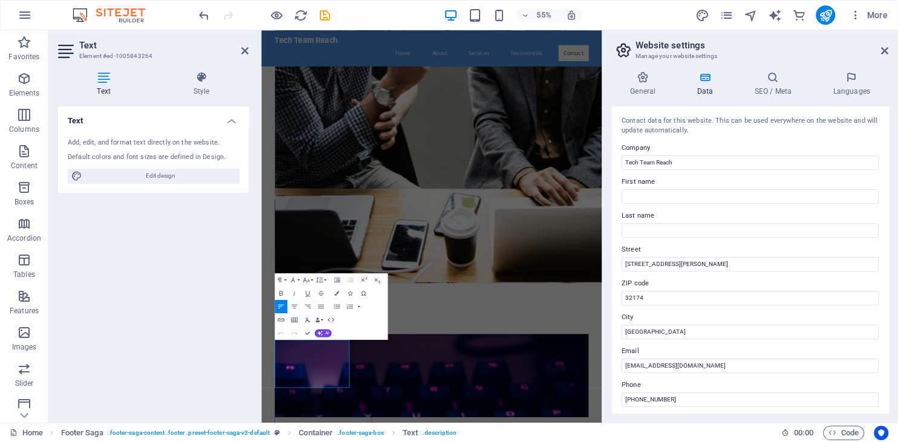
scroll to position [274, 0]
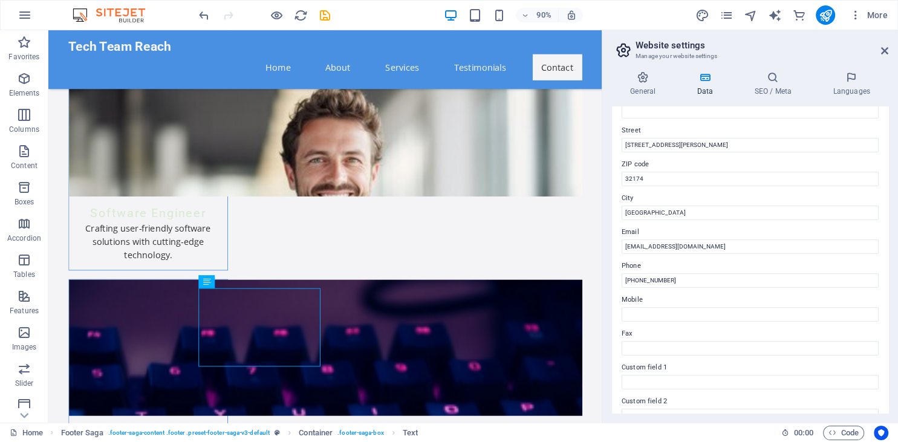
scroll to position [120, 0]
click at [691, 309] on input "Mobile" at bounding box center [750, 314] width 257 height 15
click at [664, 314] on input "Mobile" at bounding box center [750, 314] width 257 height 15
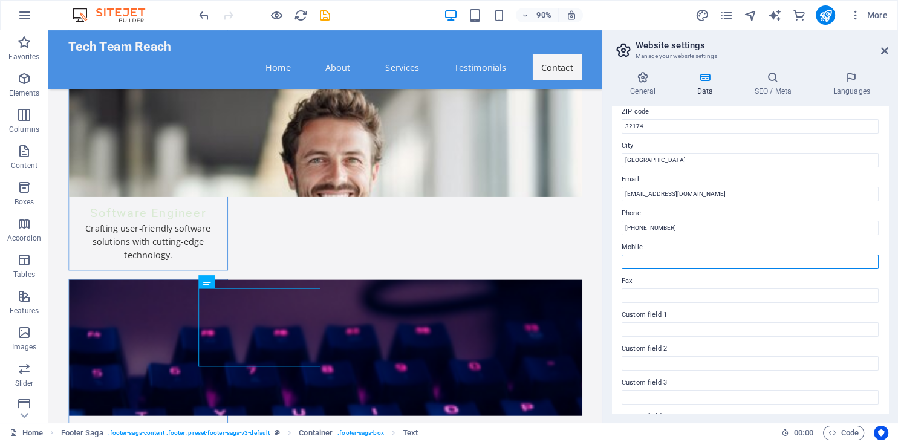
scroll to position [172, 0]
click at [658, 256] on input "Mobile" at bounding box center [750, 262] width 257 height 15
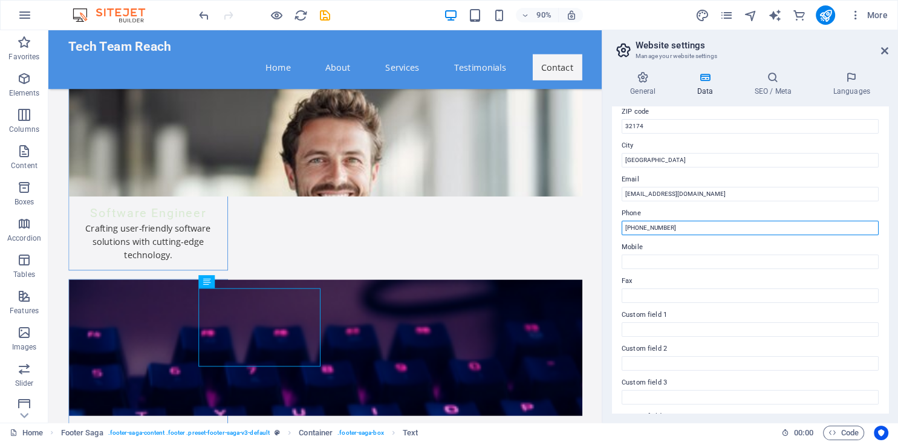
drag, startPoint x: 671, startPoint y: 229, endPoint x: 576, endPoint y: 232, distance: 95.0
click at [622, 232] on input "[PHONE_NUMBER]" at bounding box center [750, 228] width 257 height 15
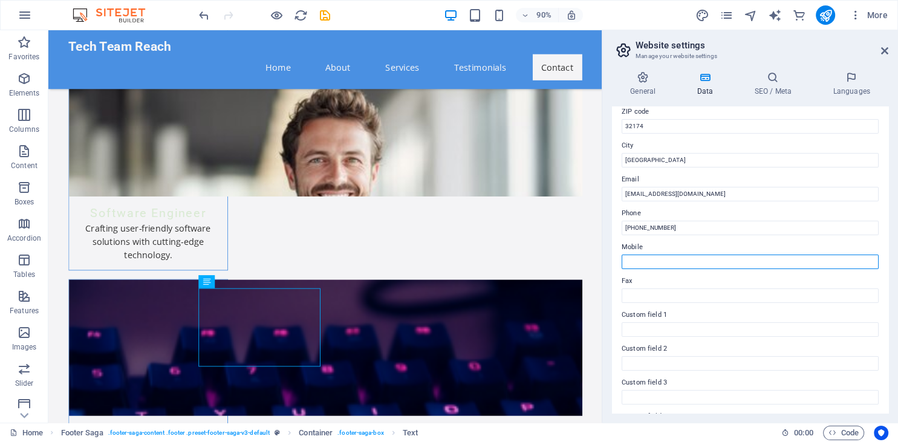
click at [645, 264] on input "Mobile" at bounding box center [750, 262] width 257 height 15
paste input "[PHONE_NUMBER]"
type input "[PHONE_NUMBER]"
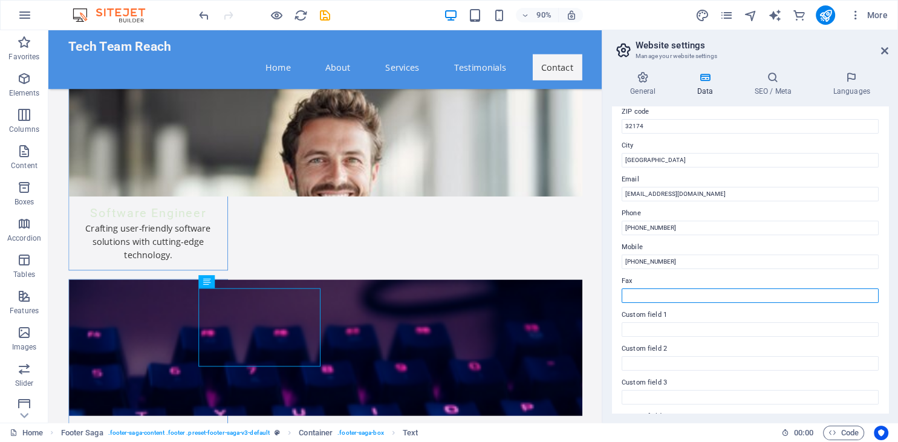
click at [650, 298] on input "Fax" at bounding box center [750, 296] width 257 height 15
paste input "[PHONE_NUMBER]"
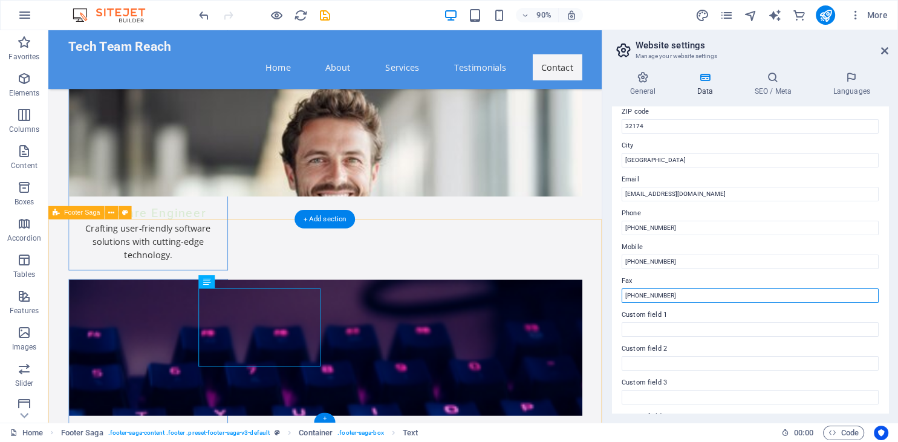
type input "[PHONE_NUMBER]"
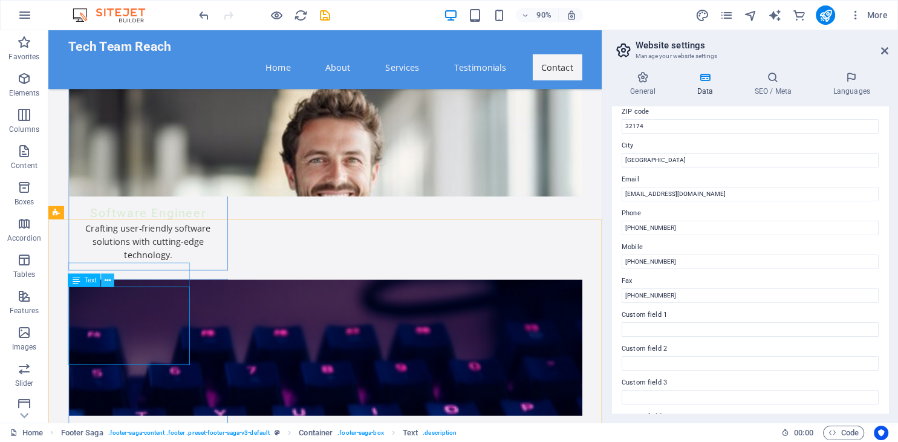
click at [108, 282] on icon at bounding box center [108, 280] width 6 height 11
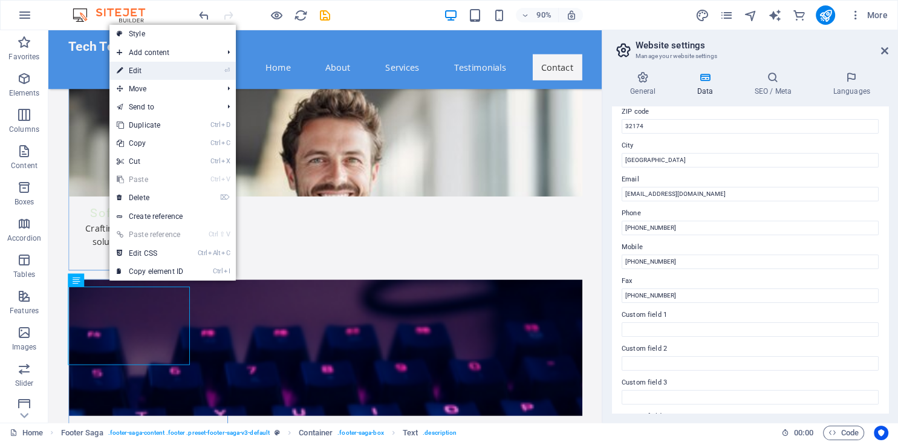
click at [145, 73] on link "⏎ Edit" at bounding box center [149, 71] width 81 height 18
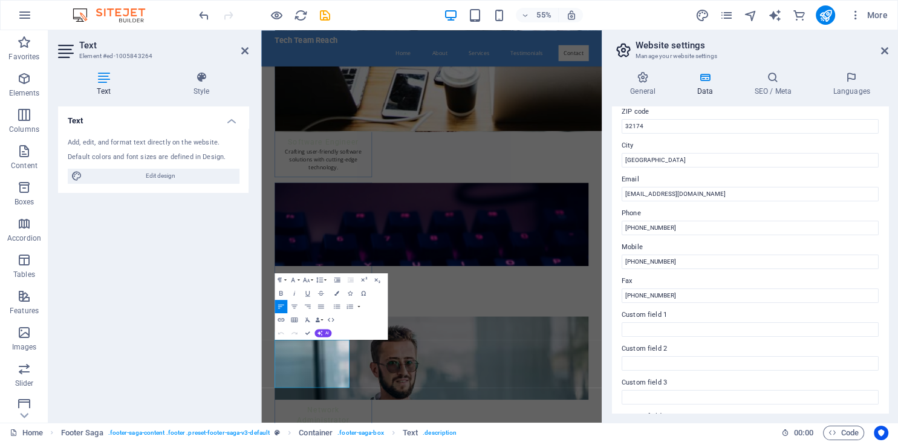
scroll to position [5174, 0]
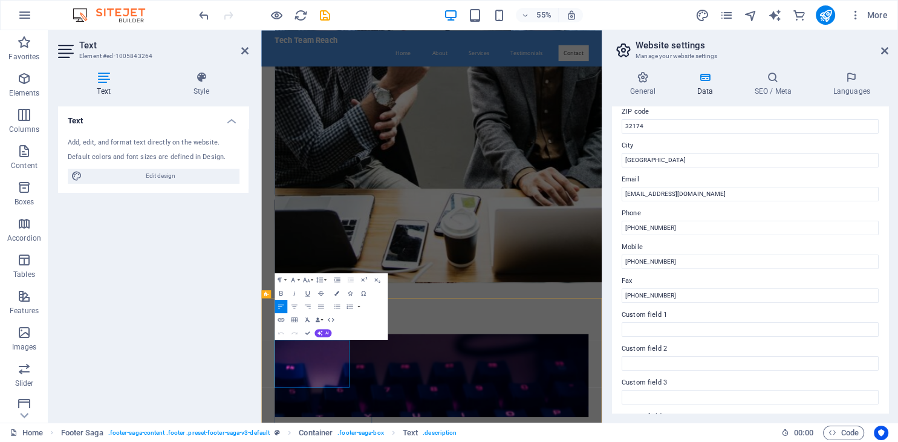
click at [146, 174] on span "Edit design" at bounding box center [160, 176] width 149 height 15
select select "px"
select select "200"
select select "px"
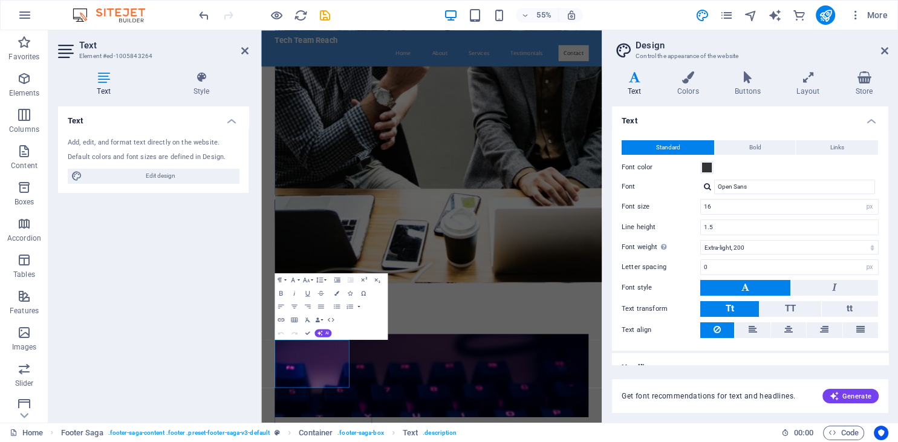
scroll to position [15, 0]
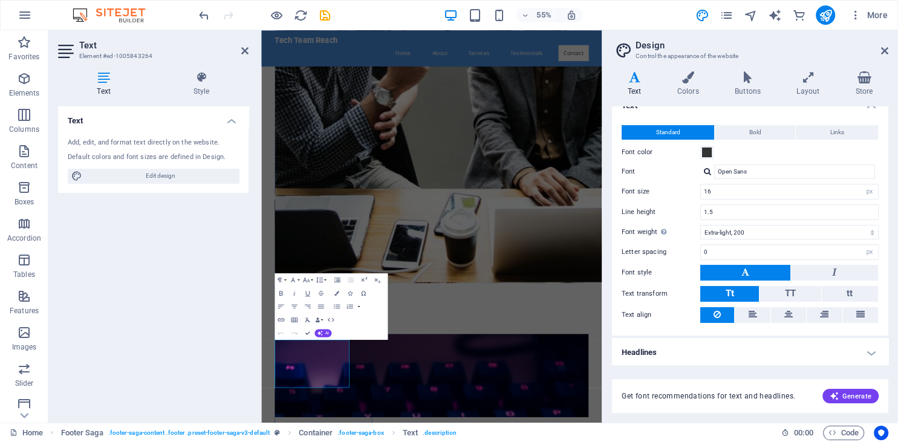
click at [684, 351] on h4 "Headlines" at bounding box center [750, 352] width 276 height 29
click at [870, 350] on h4 "Headlines" at bounding box center [750, 349] width 276 height 22
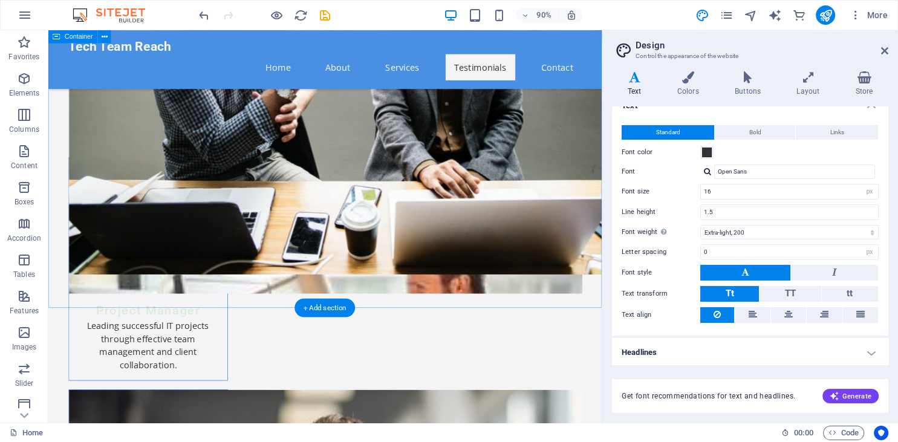
scroll to position [5000, 0]
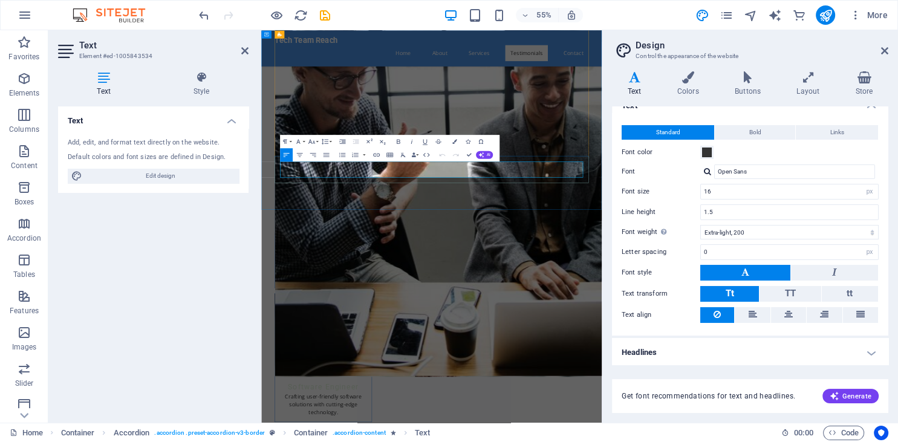
drag, startPoint x: 471, startPoint y: 289, endPoint x: 614, endPoint y: 275, distance: 144.0
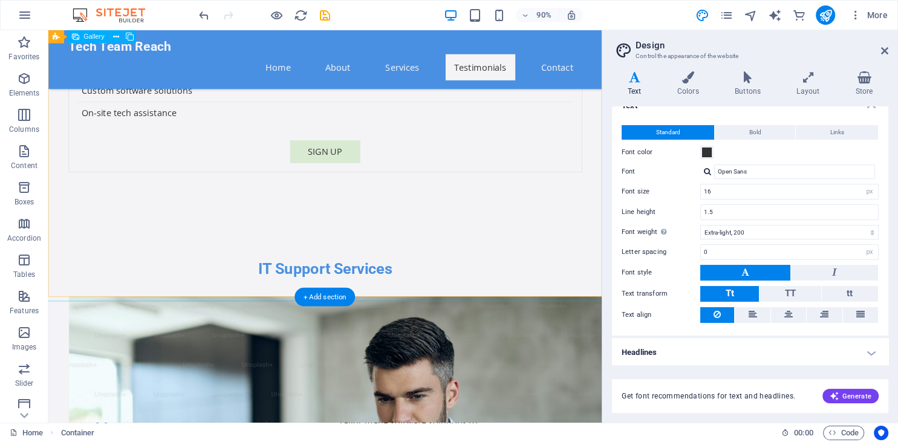
scroll to position [4075, 0]
click at [884, 50] on icon at bounding box center [884, 51] width 7 height 10
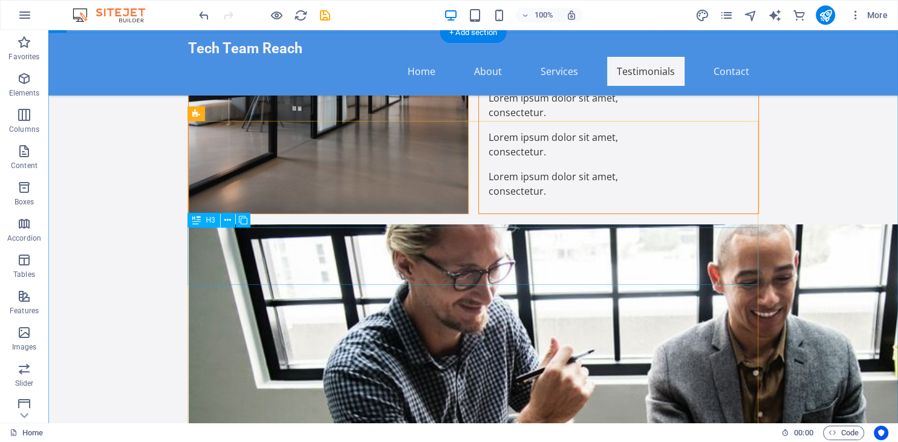
scroll to position [4724, 0]
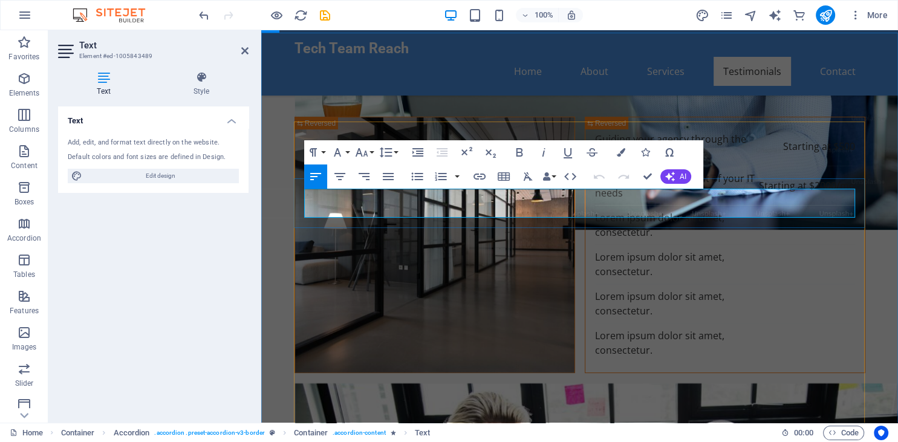
drag, startPoint x: 560, startPoint y: 210, endPoint x: 595, endPoint y: 212, distance: 34.6
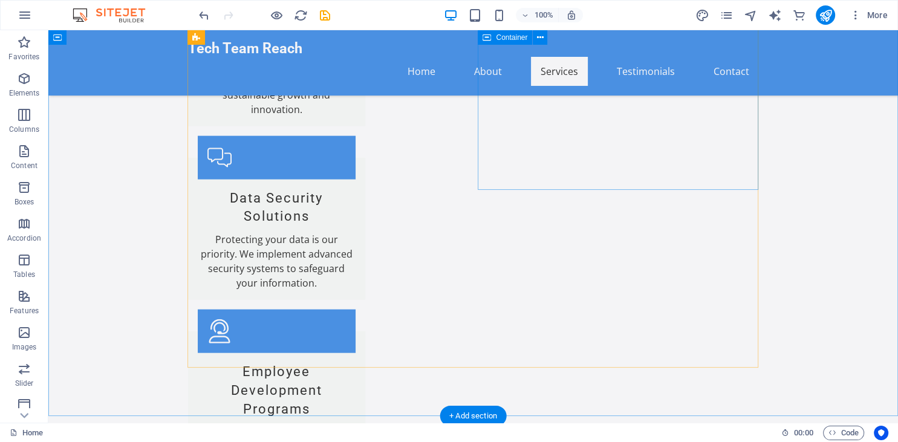
scroll to position [2619, 0]
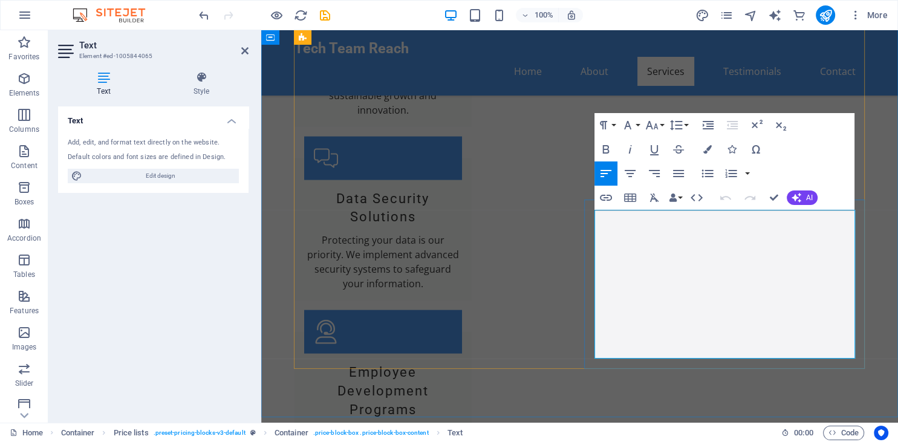
drag, startPoint x: 783, startPoint y: 223, endPoint x: 759, endPoint y: 223, distance: 24.8
drag, startPoint x: 779, startPoint y: 226, endPoint x: 592, endPoint y: 226, distance: 186.3
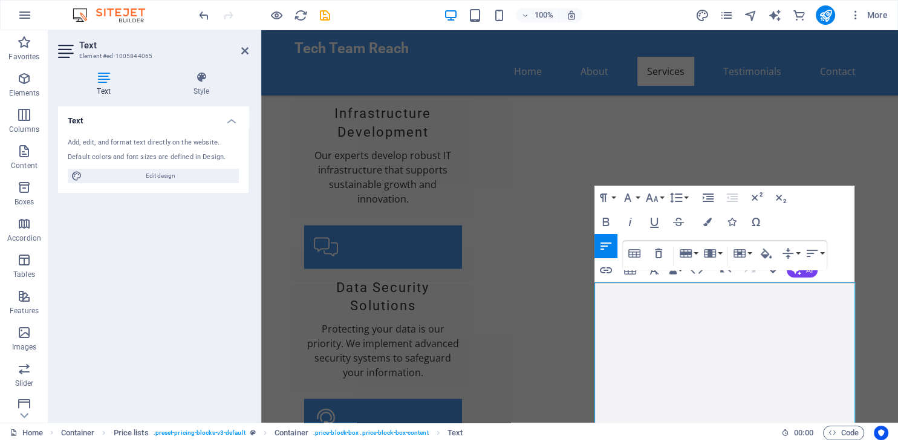
scroll to position [2529, 0]
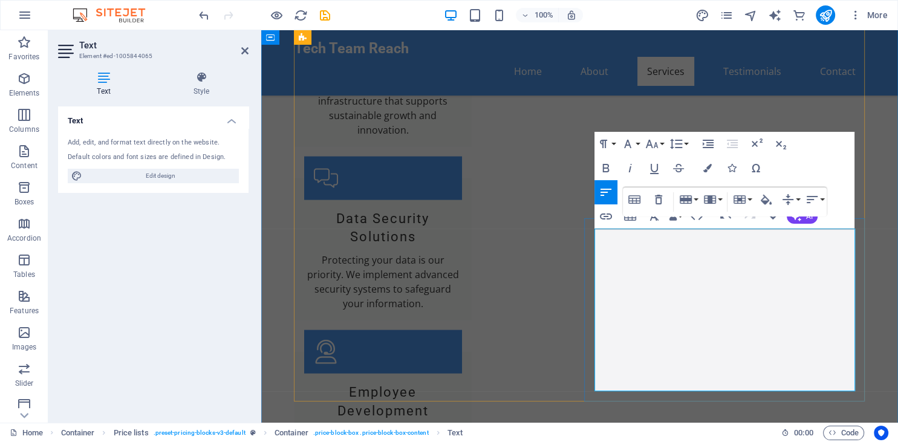
scroll to position [2601, 0]
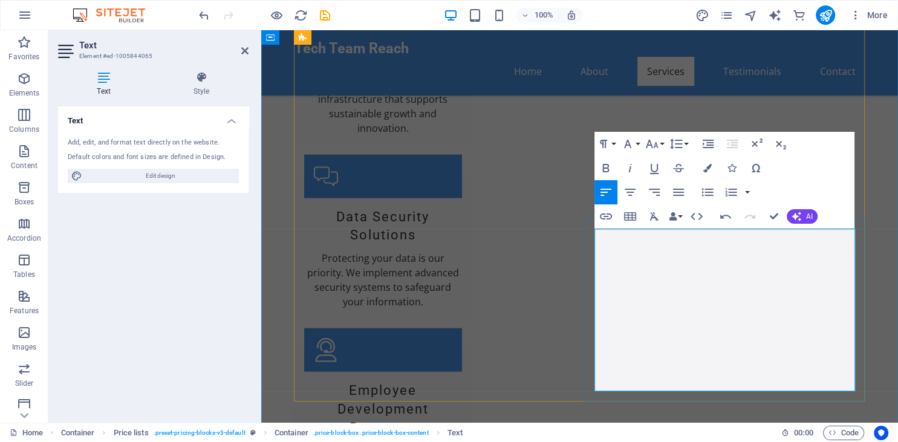
drag, startPoint x: 778, startPoint y: 284, endPoint x: 596, endPoint y: 281, distance: 182.1
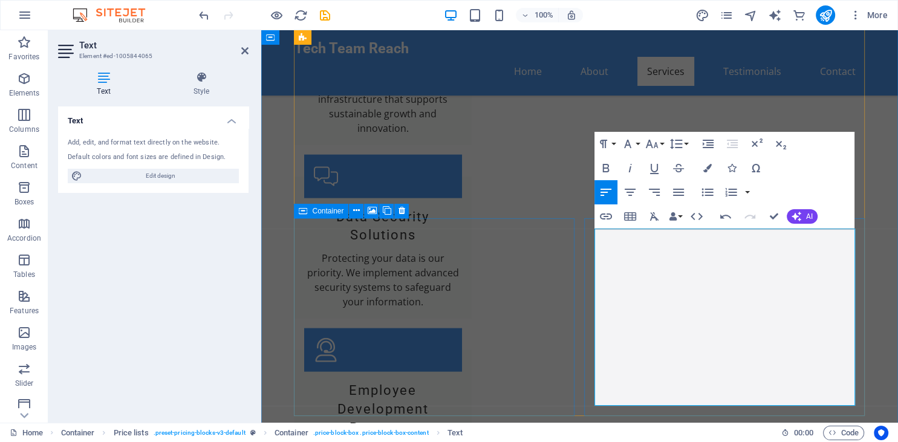
drag, startPoint x: 777, startPoint y: 321, endPoint x: 595, endPoint y: 320, distance: 182.7
drag, startPoint x: 778, startPoint y: 347, endPoint x: 597, endPoint y: 350, distance: 180.9
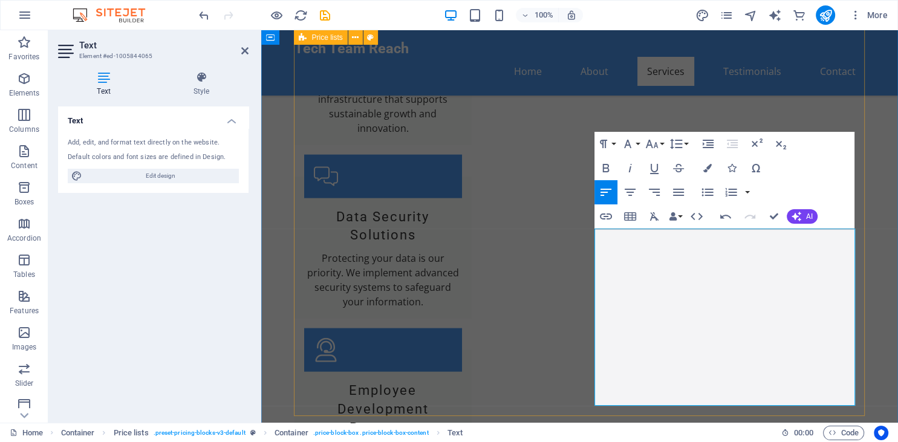
drag, startPoint x: 779, startPoint y: 371, endPoint x: 577, endPoint y: 365, distance: 201.5
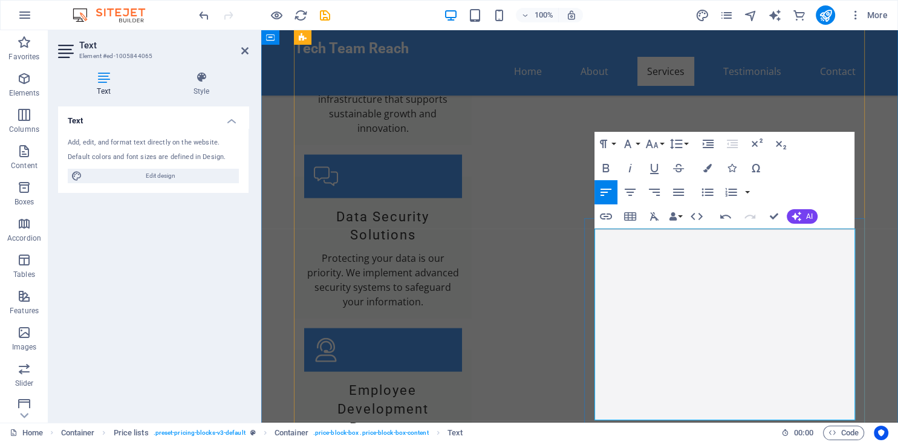
drag, startPoint x: 777, startPoint y: 408, endPoint x: 595, endPoint y: 407, distance: 182.1
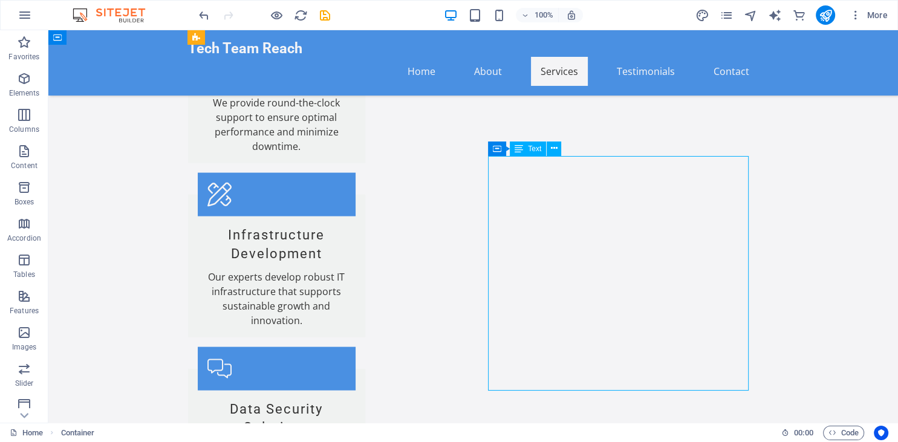
scroll to position [2411, 0]
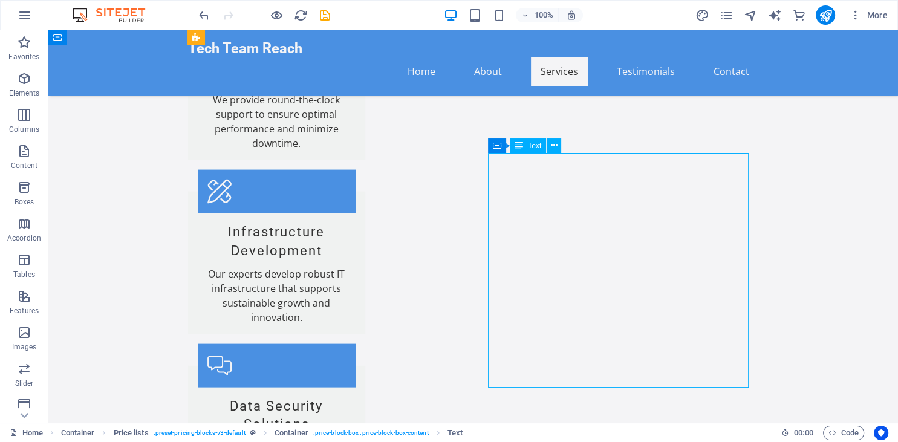
drag, startPoint x: 548, startPoint y: 380, endPoint x: 491, endPoint y: 233, distance: 157.6
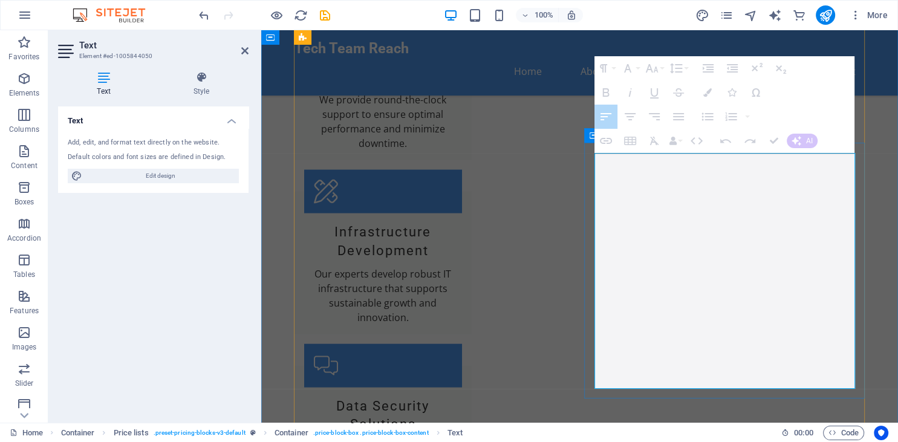
drag, startPoint x: 597, startPoint y: 246, endPoint x: 680, endPoint y: 391, distance: 167.2
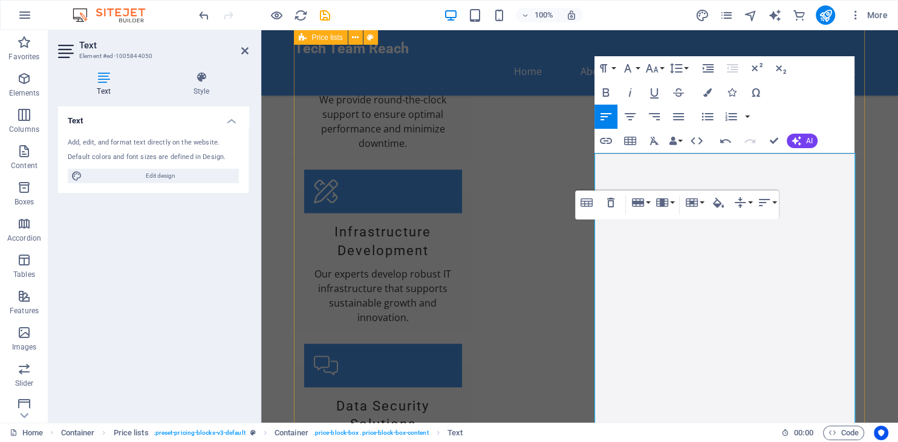
click at [188, 260] on div "Text Add, edit, and format text directly on the website. Default colors and fon…" at bounding box center [153, 259] width 191 height 307
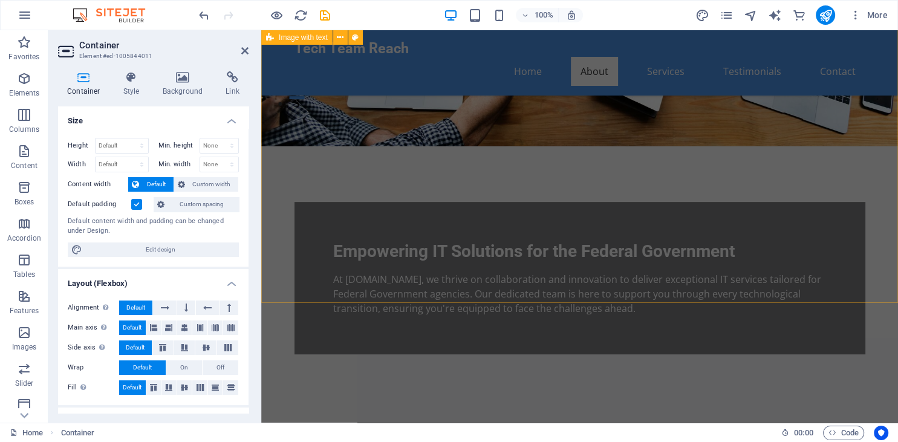
scroll to position [320, 0]
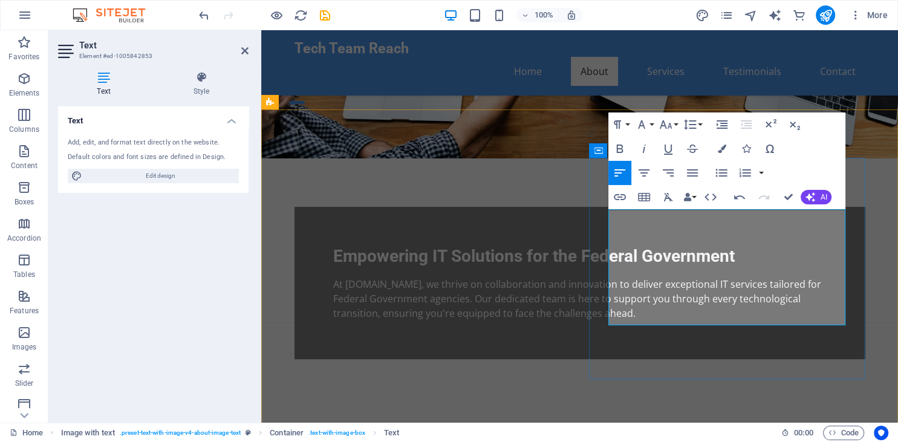
drag, startPoint x: 700, startPoint y: 216, endPoint x: 724, endPoint y: 218, distance: 23.7
drag, startPoint x: 642, startPoint y: 318, endPoint x: 603, endPoint y: 319, distance: 39.3
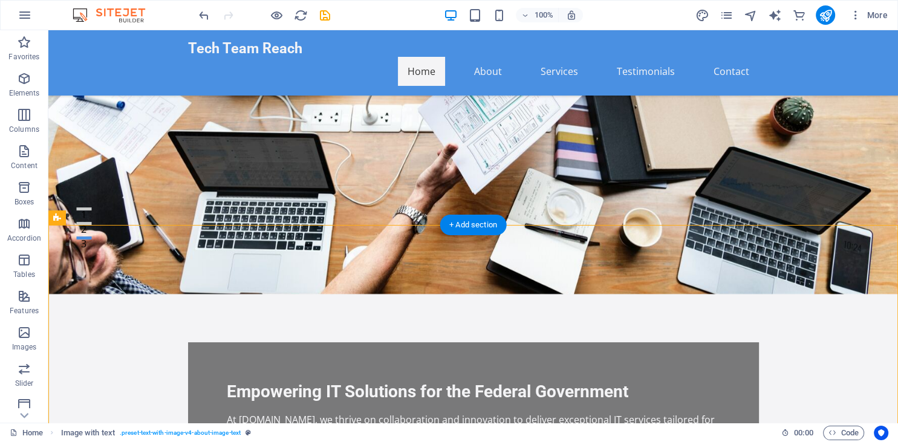
scroll to position [182, 0]
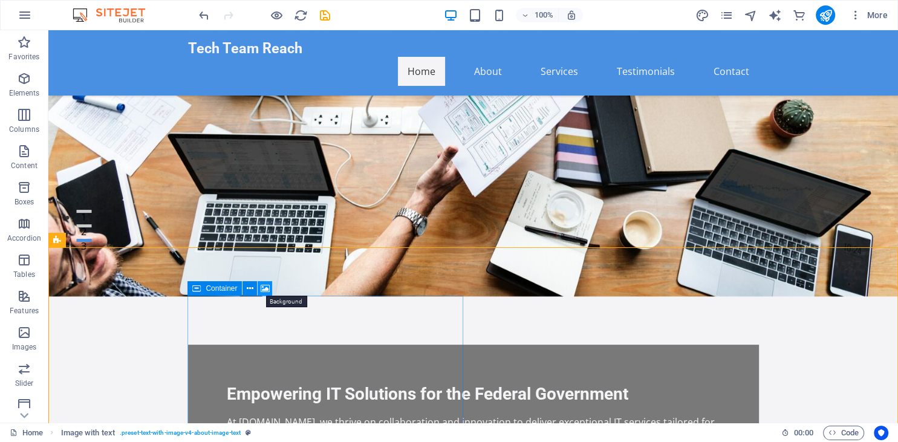
click at [266, 288] on icon at bounding box center [265, 288] width 9 height 13
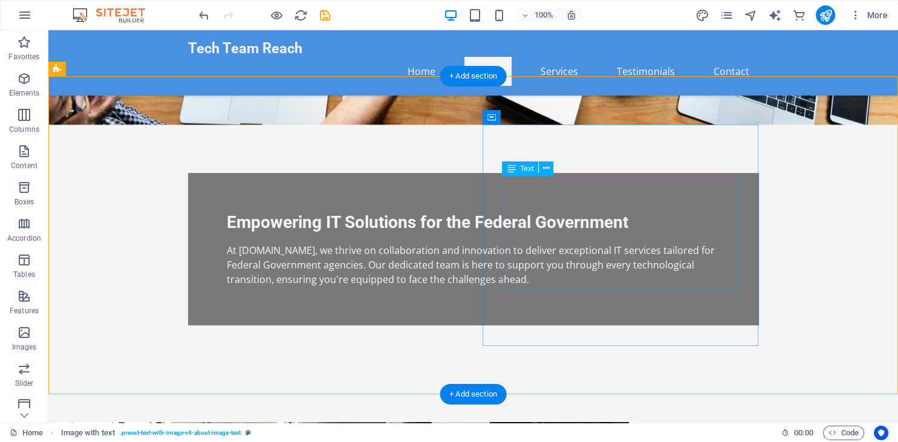
scroll to position [354, 0]
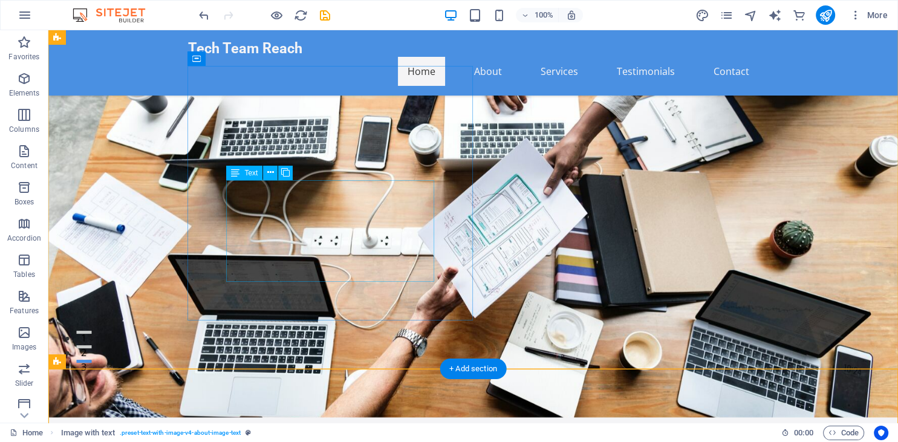
scroll to position [60, 0]
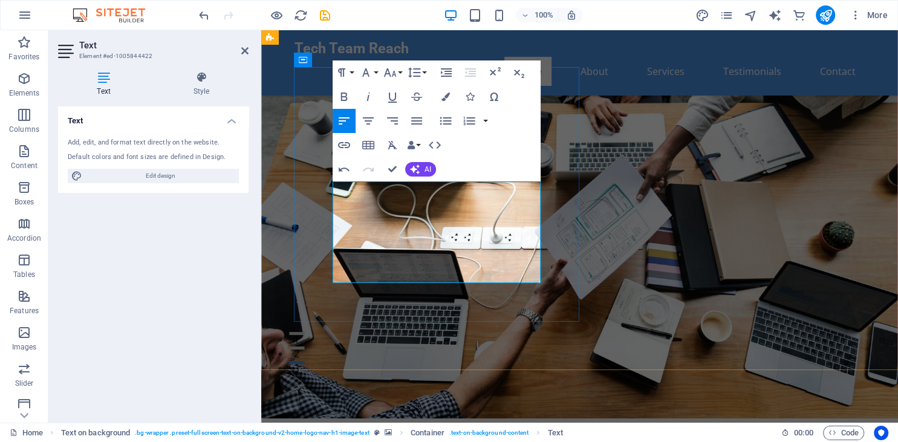
drag, startPoint x: 427, startPoint y: 188, endPoint x: 448, endPoint y: 192, distance: 21.6
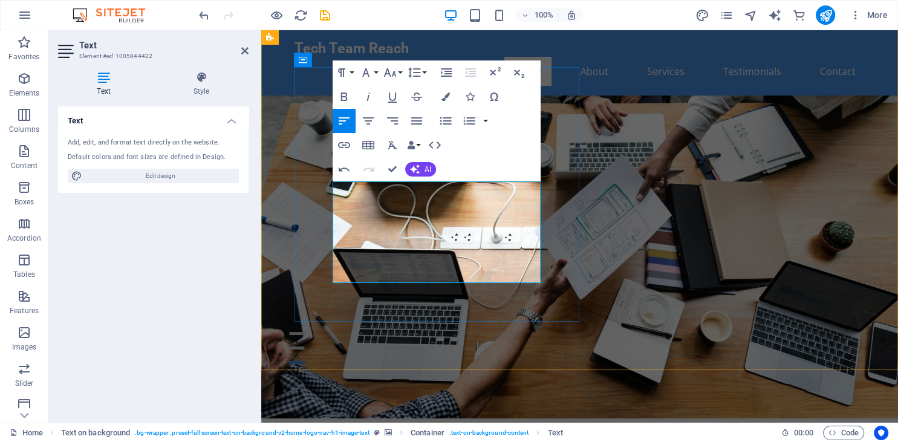
click at [717, 272] on figure at bounding box center [579, 219] width 637 height 400
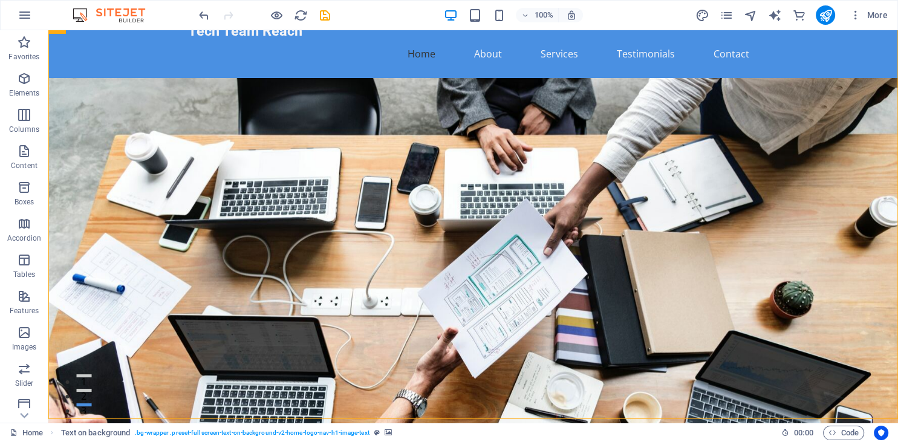
scroll to position [0, 0]
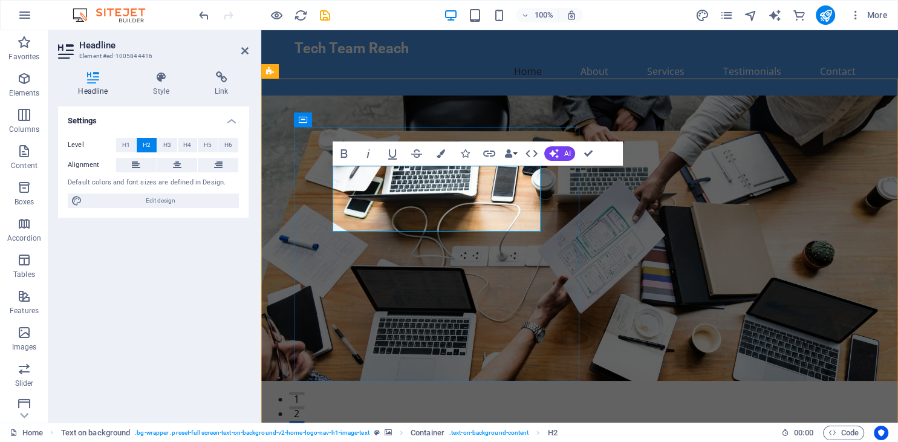
drag, startPoint x: 390, startPoint y: 197, endPoint x: 443, endPoint y: 206, distance: 53.9
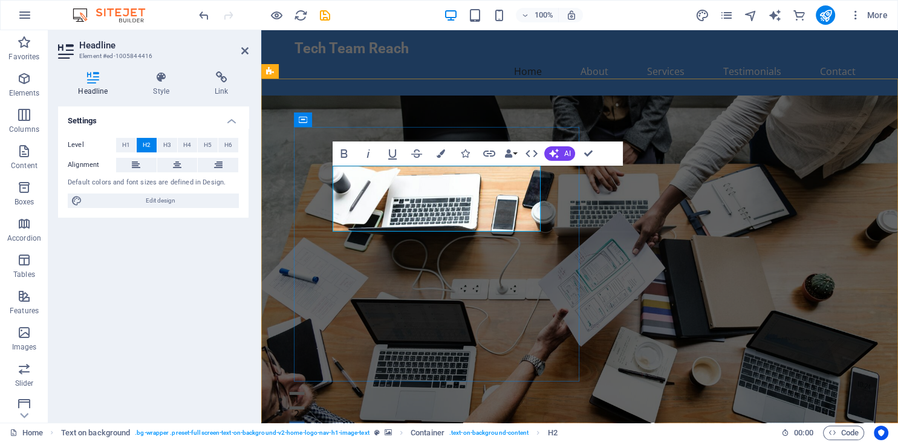
click at [696, 272] on figure at bounding box center [579, 271] width 637 height 351
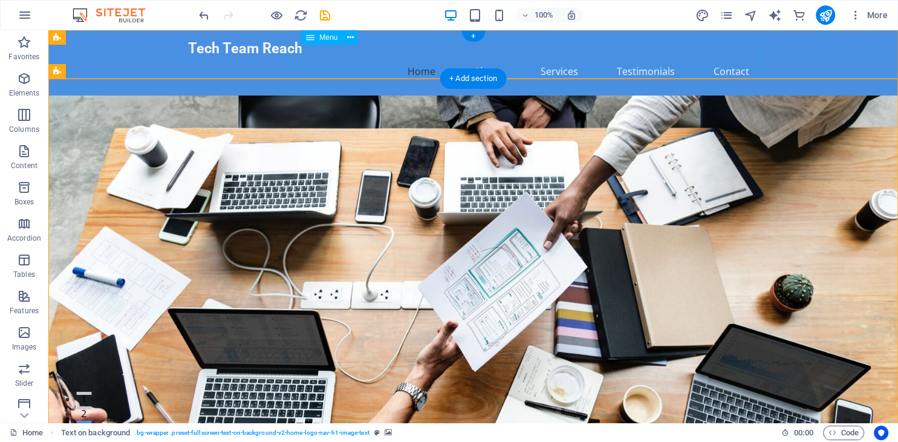
click at [488, 57] on nav "Home About Services Testimonials Contact" at bounding box center [473, 71] width 571 height 29
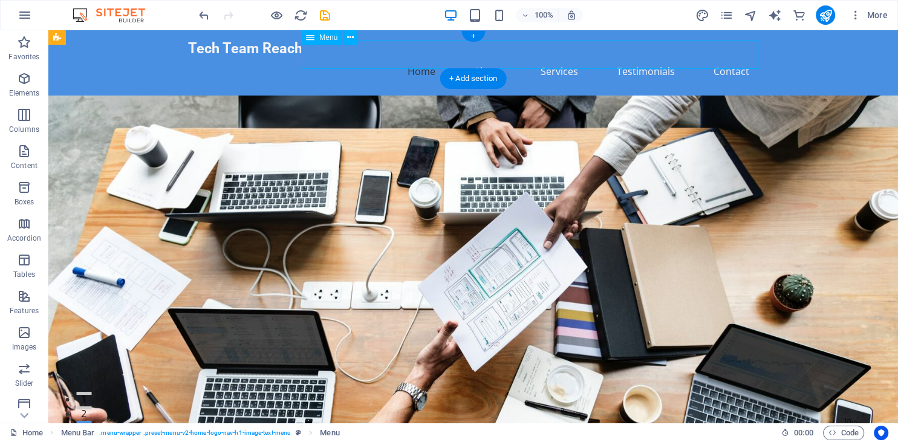
click at [488, 57] on nav "Home About Services Testimonials Contact" at bounding box center [473, 71] width 571 height 29
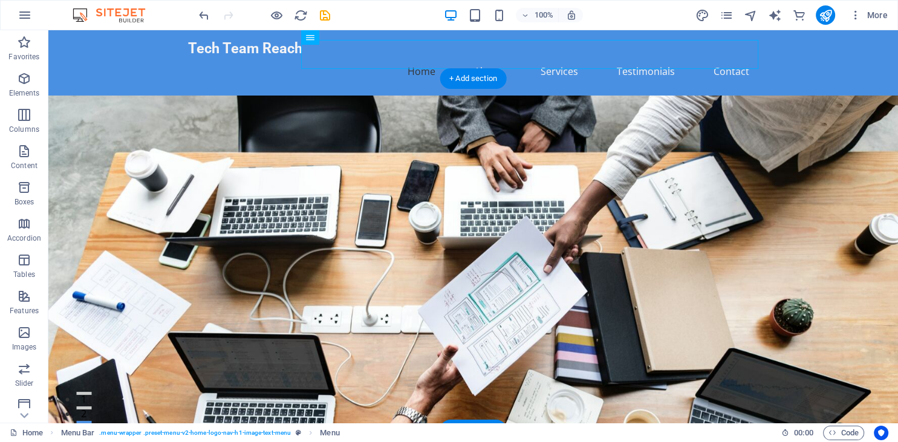
click at [726, 109] on figure at bounding box center [473, 296] width 850 height 400
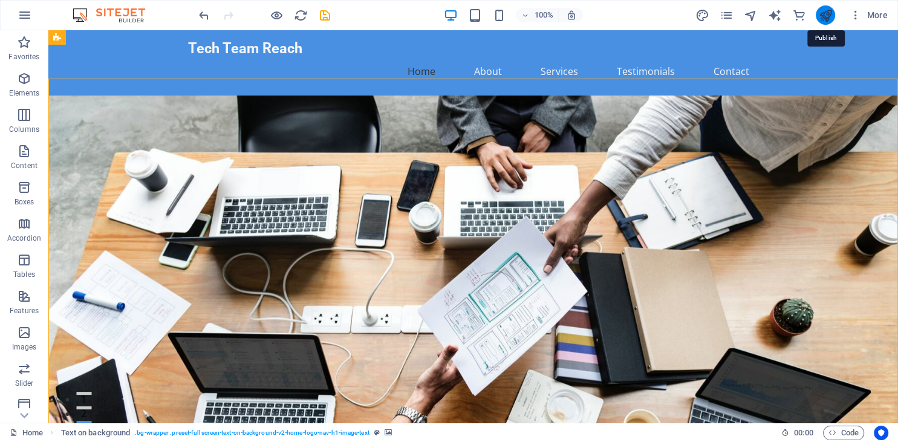
drag, startPoint x: 826, startPoint y: 13, endPoint x: 824, endPoint y: 19, distance: 6.3
click at [824, 19] on icon "publish" at bounding box center [825, 15] width 14 height 14
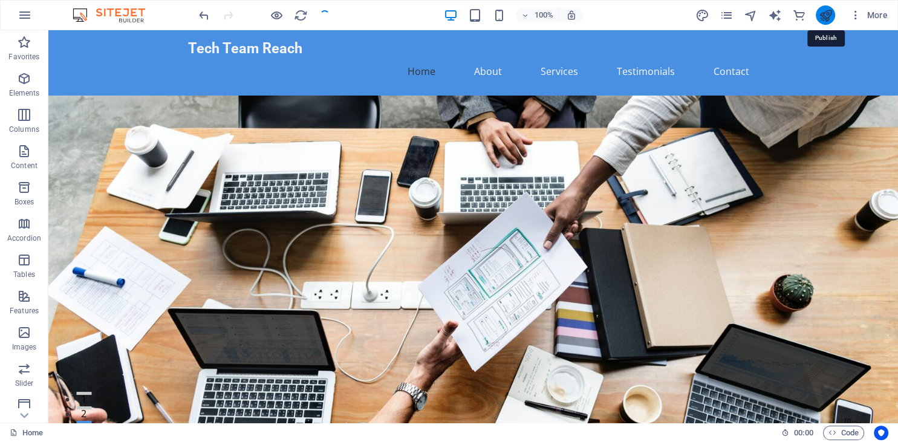
click at [824, 19] on icon "publish" at bounding box center [825, 15] width 14 height 14
checkbox input "false"
click at [826, 18] on icon "publish" at bounding box center [825, 15] width 14 height 14
click at [826, 16] on icon "publish" at bounding box center [825, 15] width 14 height 14
click at [820, 12] on icon "publish" at bounding box center [825, 15] width 14 height 14
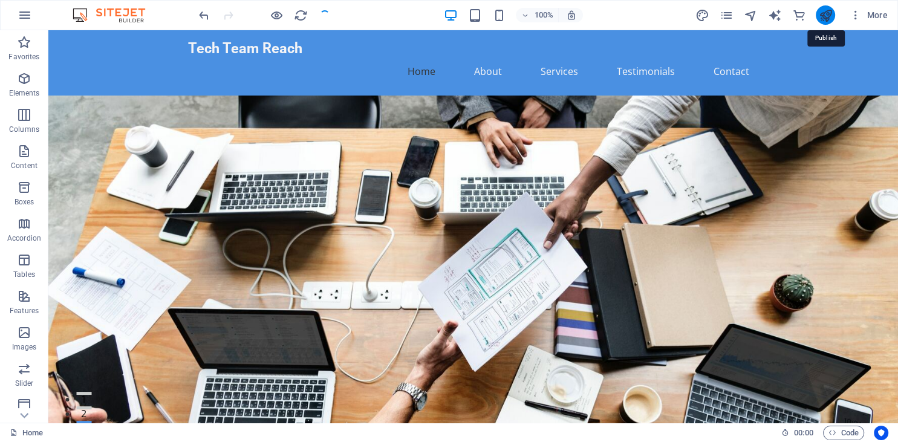
click at [824, 15] on icon "publish" at bounding box center [825, 15] width 14 height 14
click at [821, 15] on icon "publish" at bounding box center [825, 15] width 14 height 14
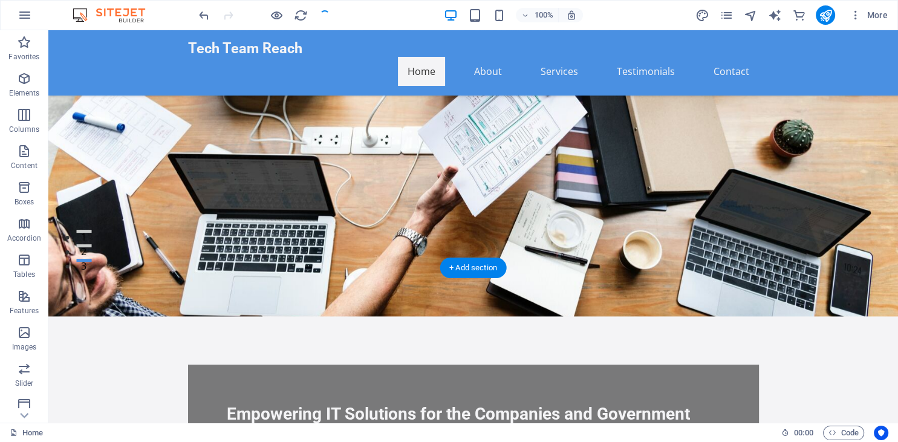
scroll to position [176, 0]
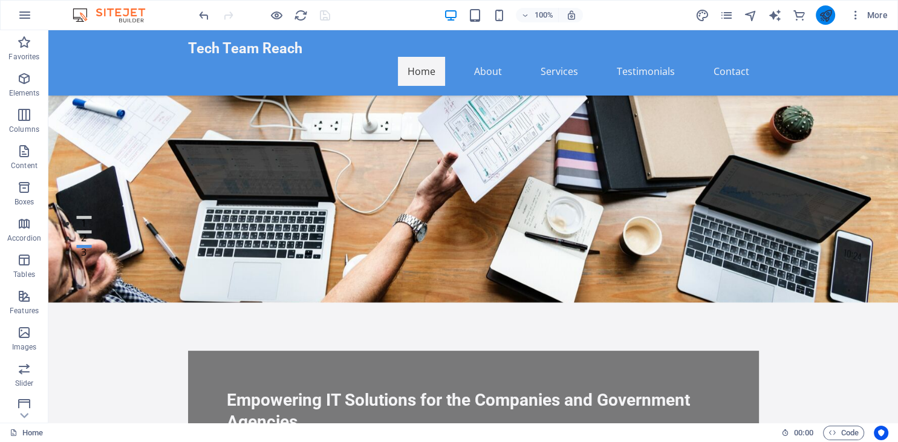
click at [825, 21] on icon "publish" at bounding box center [825, 15] width 14 height 14
